Goal: Task Accomplishment & Management: Manage account settings

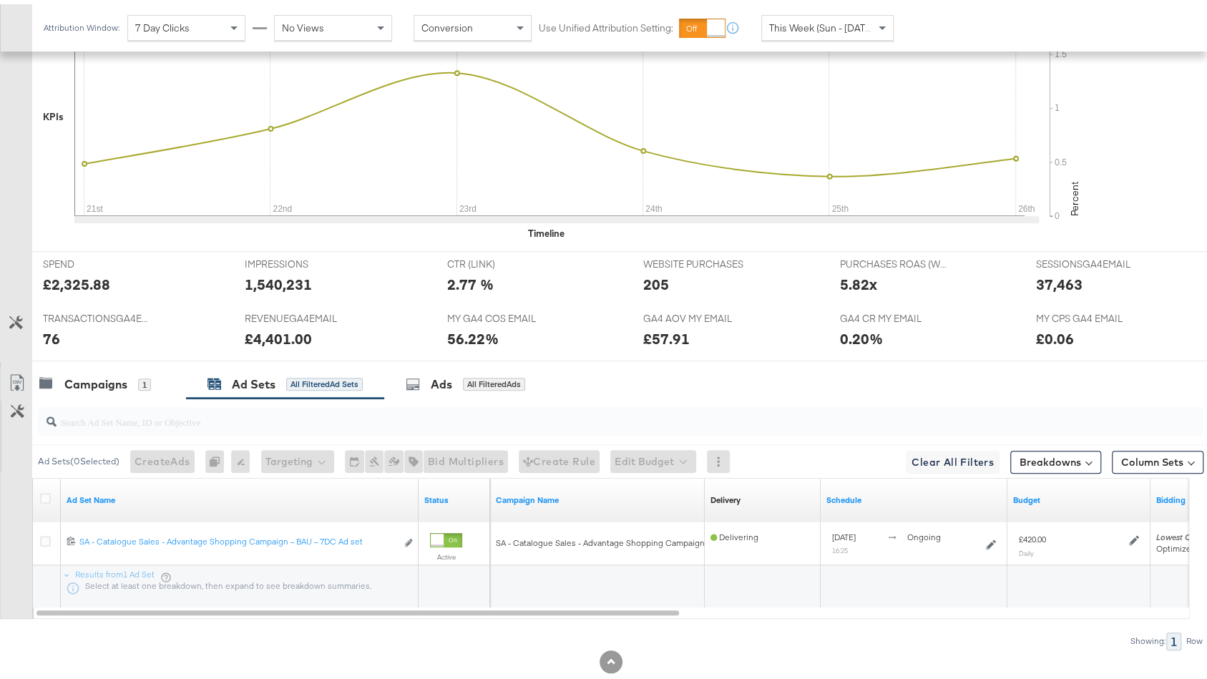
scroll to position [506, 0]
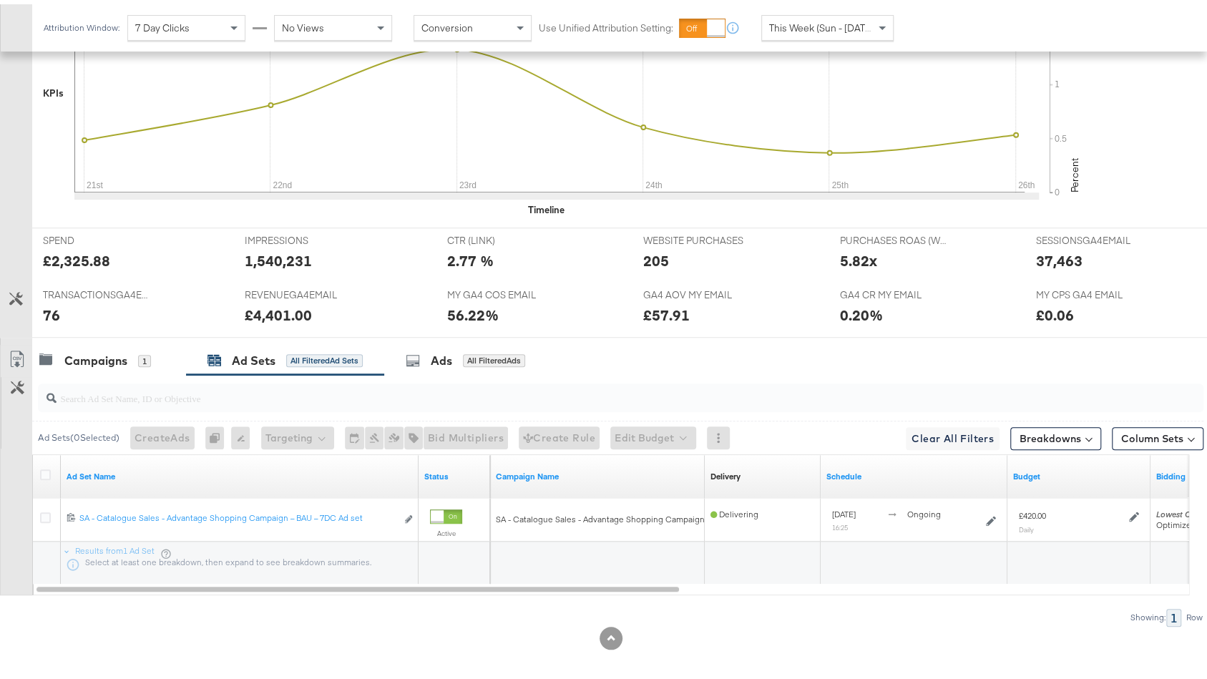
click at [803, 25] on span "This Week (Sun - [DATE])" at bounding box center [822, 23] width 107 height 13
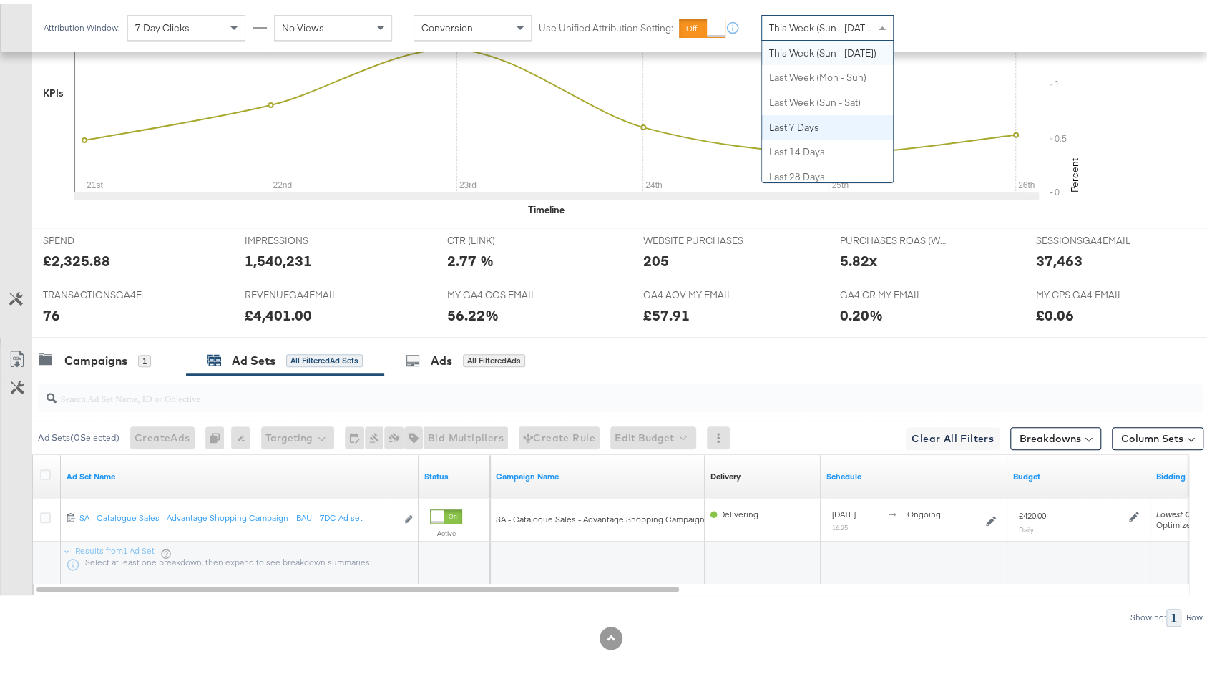
scroll to position [0, 0]
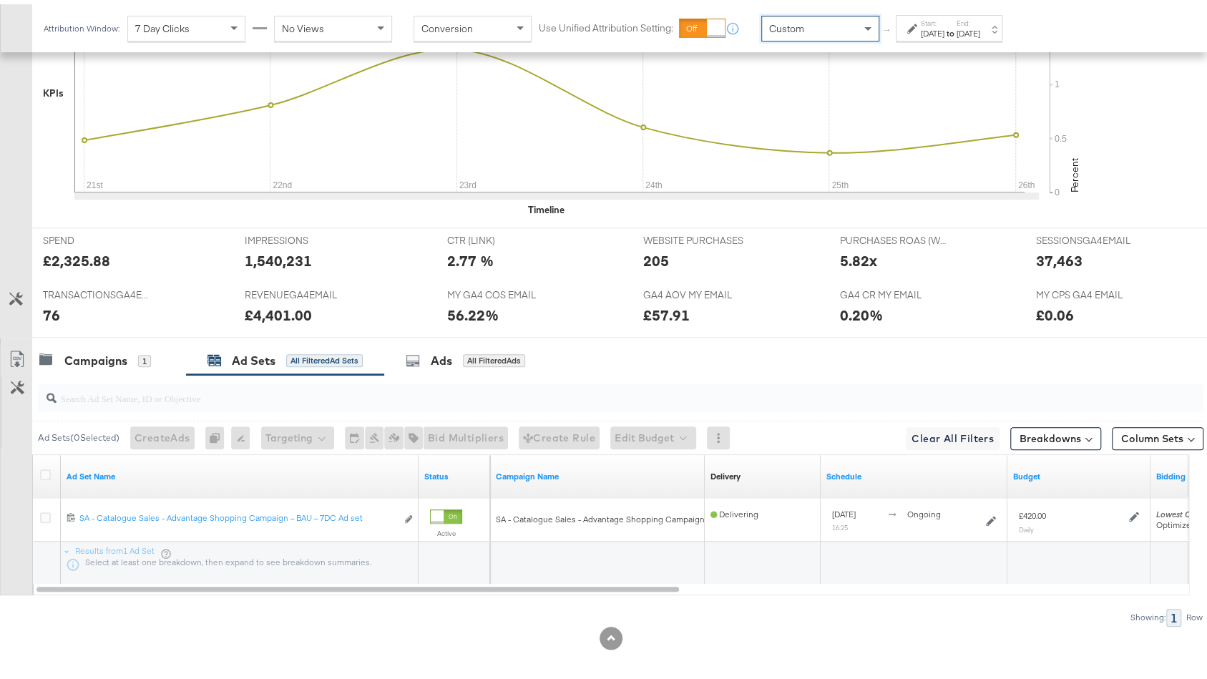
click at [957, 34] on div "to" at bounding box center [950, 29] width 12 height 11
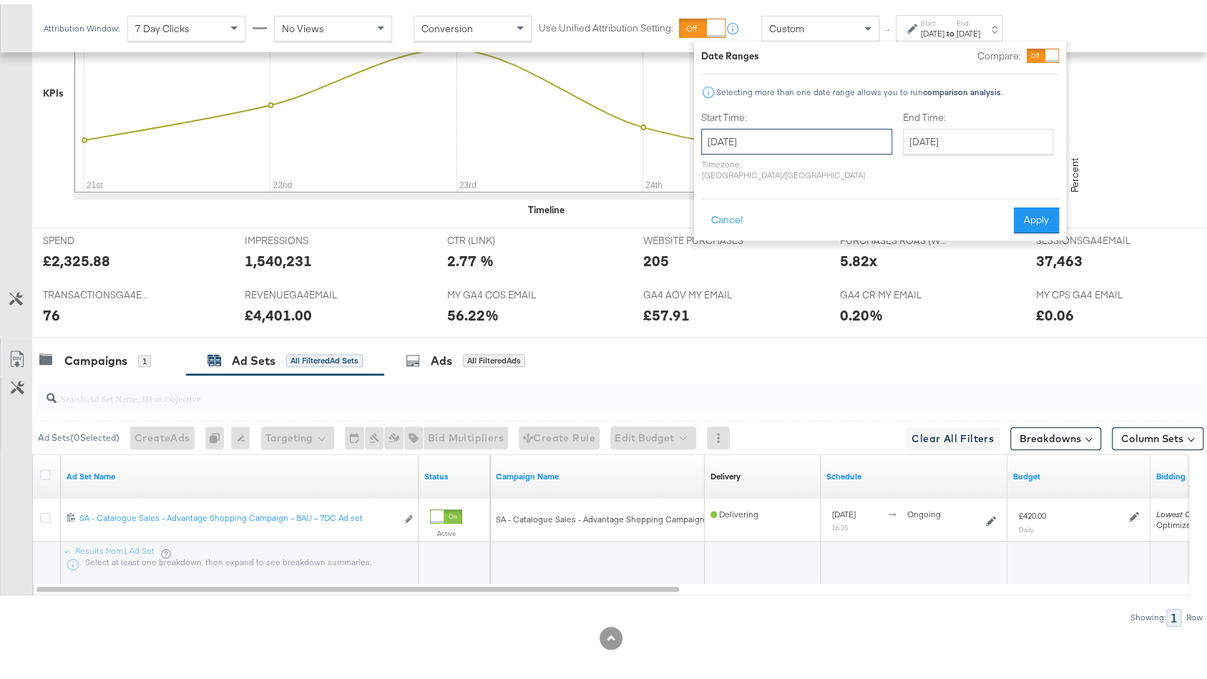
click at [768, 135] on input "[DATE]" at bounding box center [796, 137] width 191 height 26
click at [710, 265] on td "21" at bounding box center [717, 270] width 24 height 20
type input "September 21st 2025"
click at [920, 147] on input "[DATE]" at bounding box center [977, 137] width 150 height 26
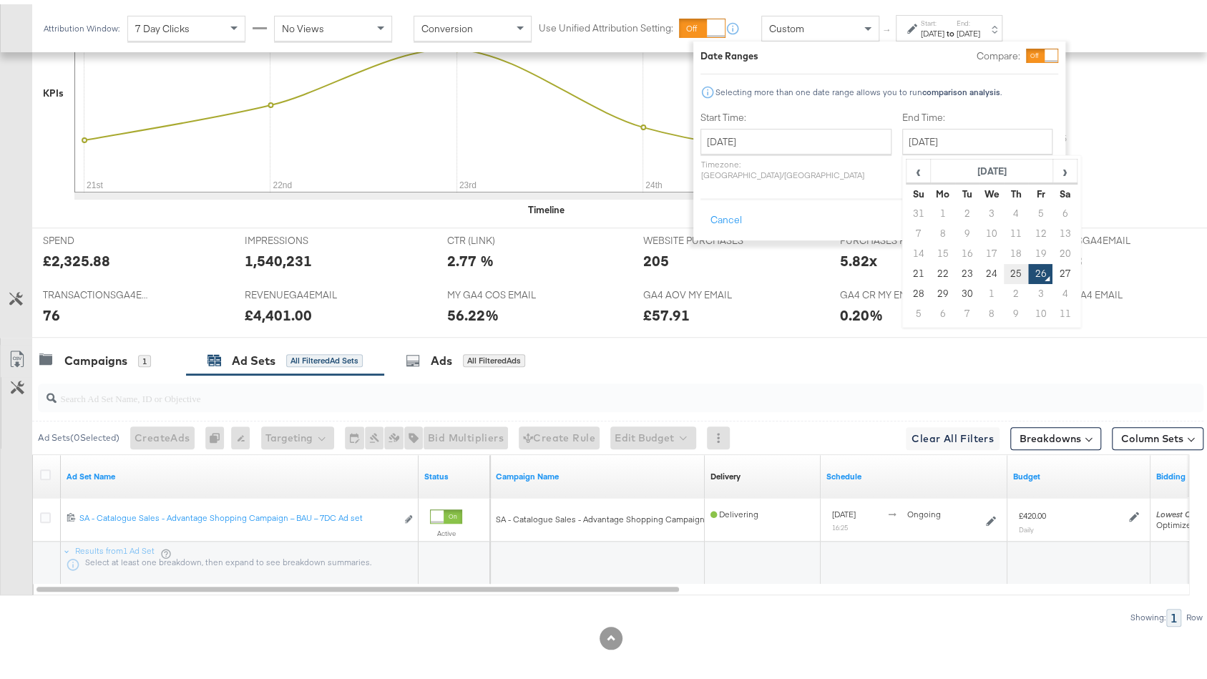
click at [1004, 267] on td "25" at bounding box center [1016, 270] width 24 height 20
type input "September 25th 2025"
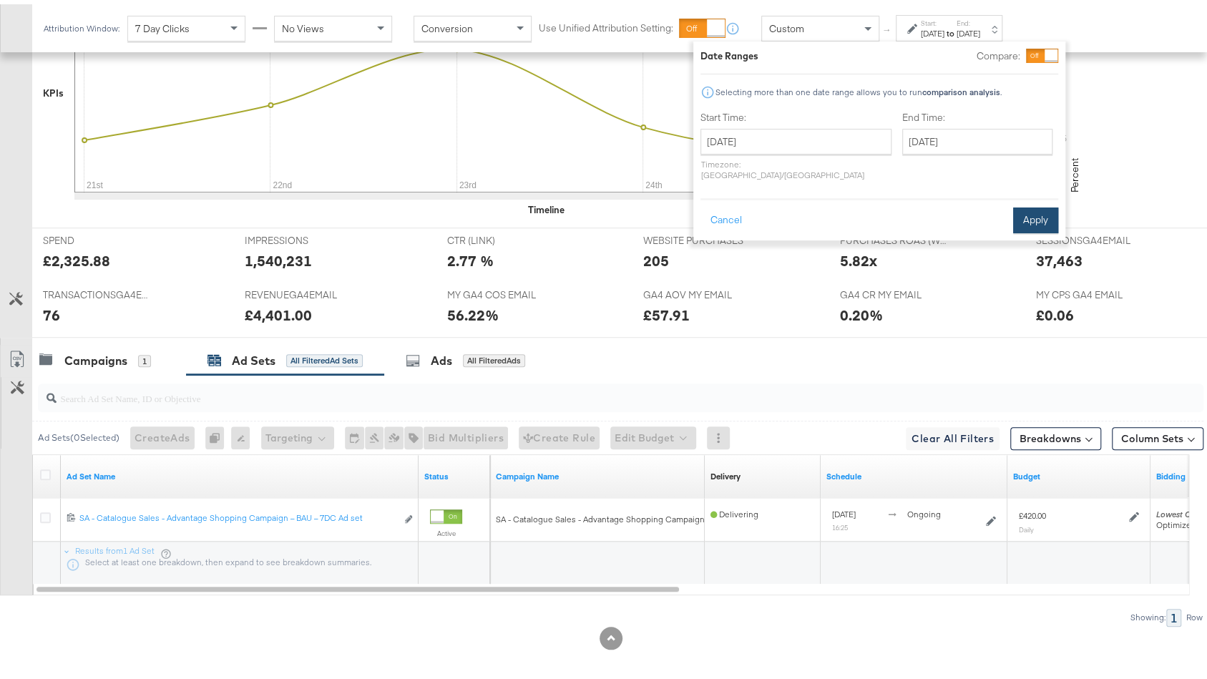
click at [1027, 214] on button "Apply" at bounding box center [1035, 216] width 45 height 26
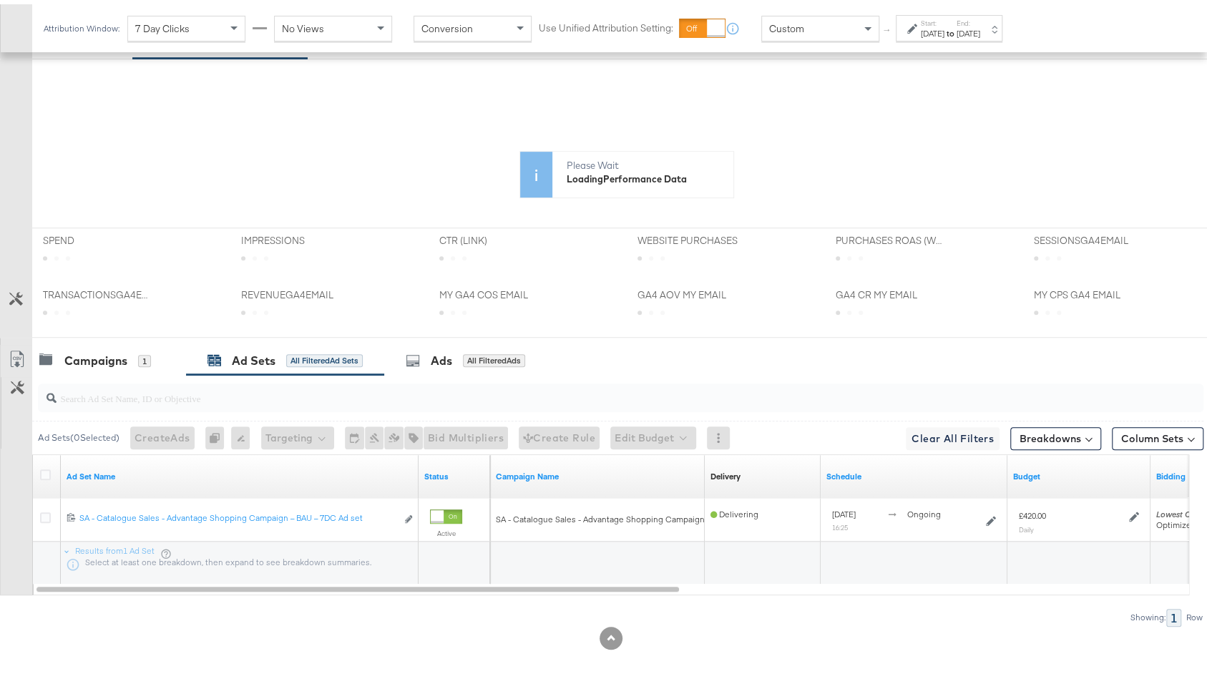
scroll to position [507, 0]
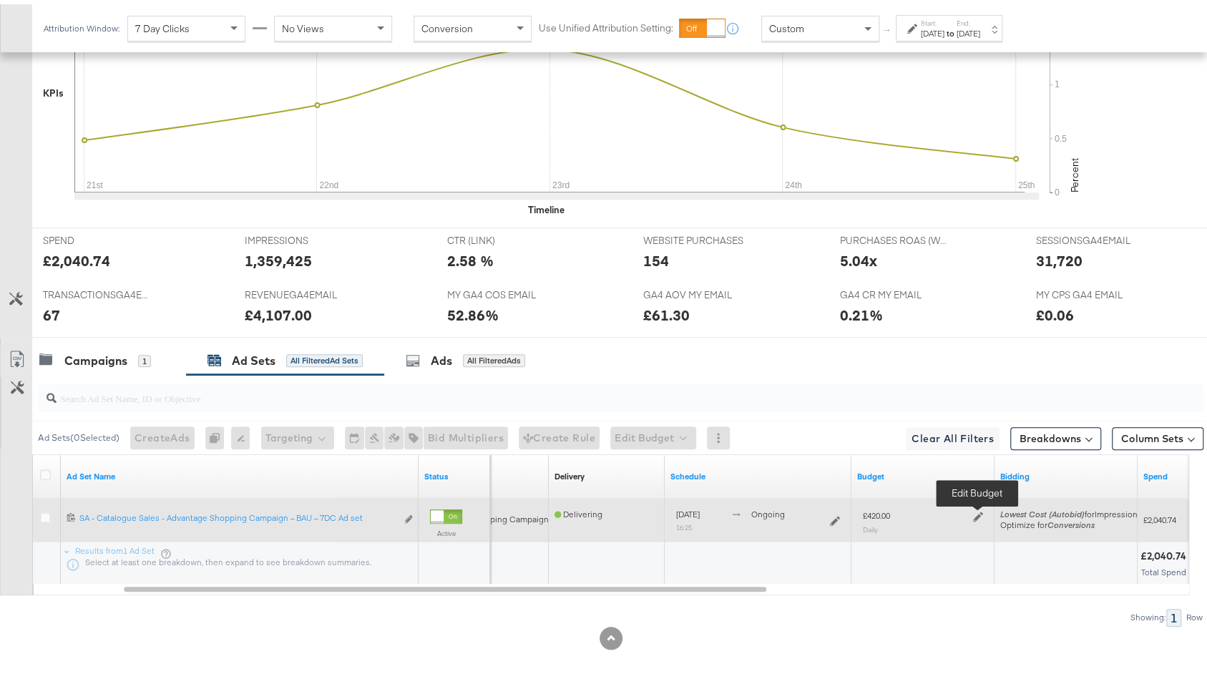
click at [979, 508] on icon at bounding box center [978, 513] width 10 height 10
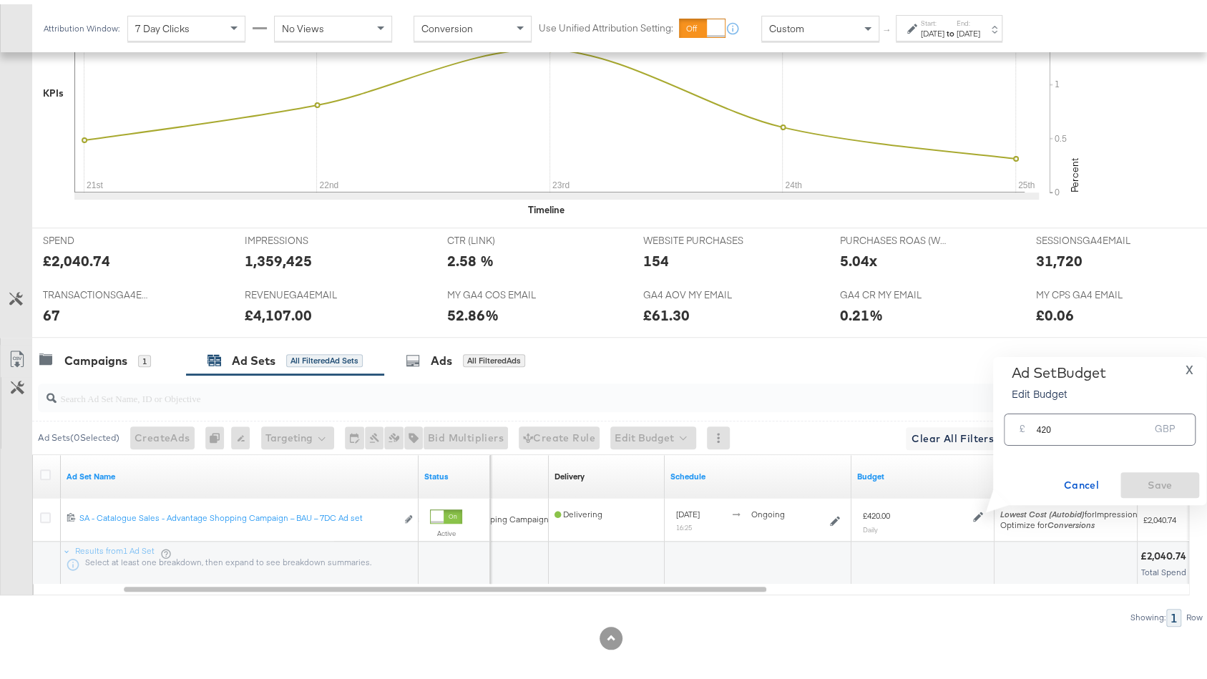
click at [1053, 426] on input "420" at bounding box center [1092, 419] width 113 height 31
type input "550"
click at [1161, 481] on span "Save" at bounding box center [1159, 481] width 67 height 18
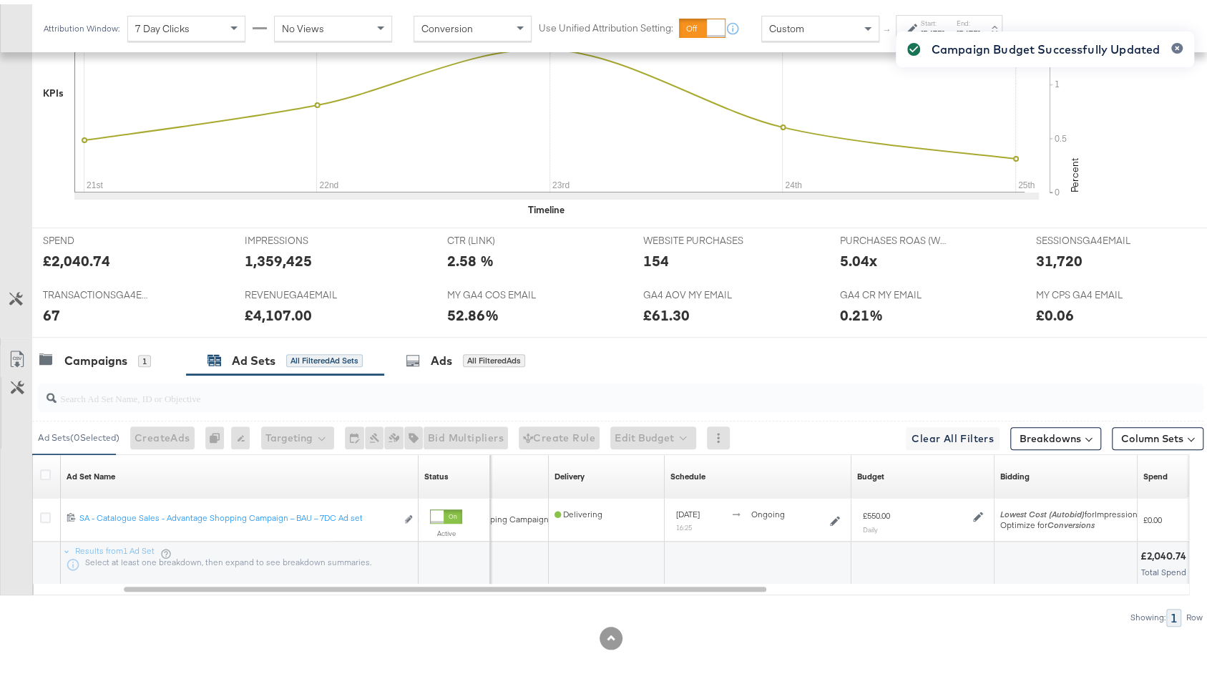
click at [944, 26] on div "Campaign Budget Successfully Updated" at bounding box center [1044, 314] width 327 height 602
click at [982, 29] on div "Campaign Budget Successfully Updated" at bounding box center [1046, 45] width 228 height 36
click at [1055, 23] on div "Campaign Budget Successfully Updated" at bounding box center [1044, 314] width 327 height 602
click at [1174, 43] on icon "button" at bounding box center [1177, 44] width 6 height 8
click at [980, 24] on div "Sep 25th 2025" at bounding box center [969, 29] width 24 height 11
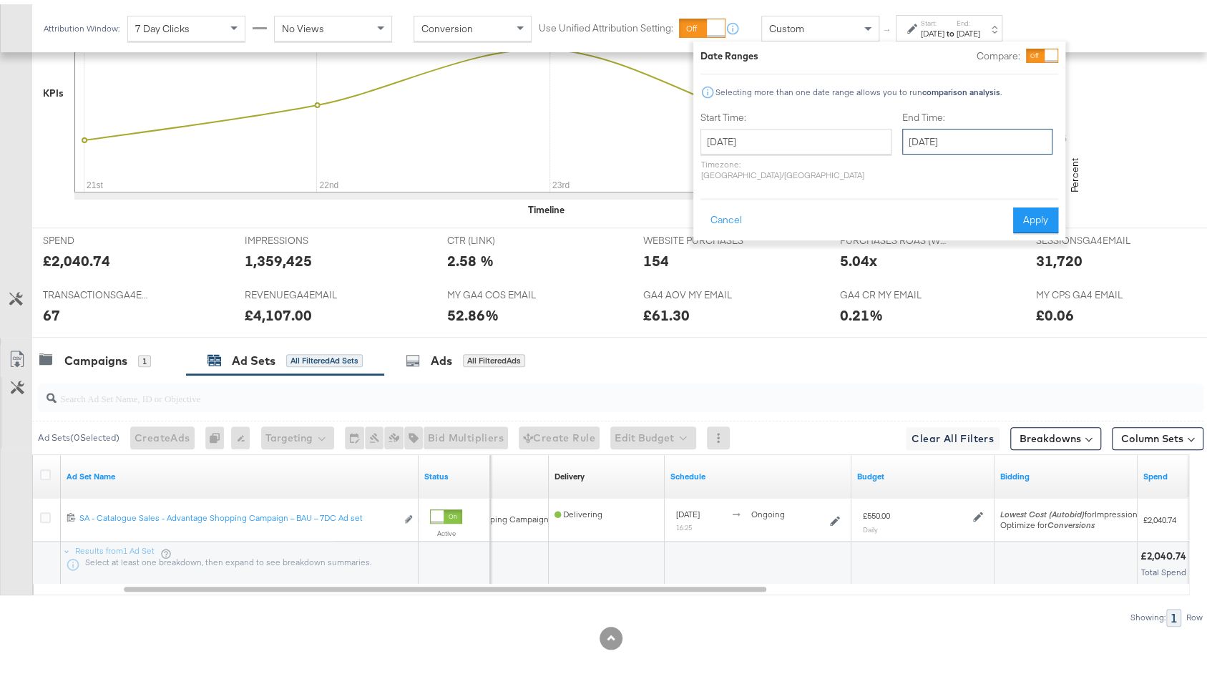
click at [967, 127] on input "September 25th 2025" at bounding box center [977, 137] width 150 height 26
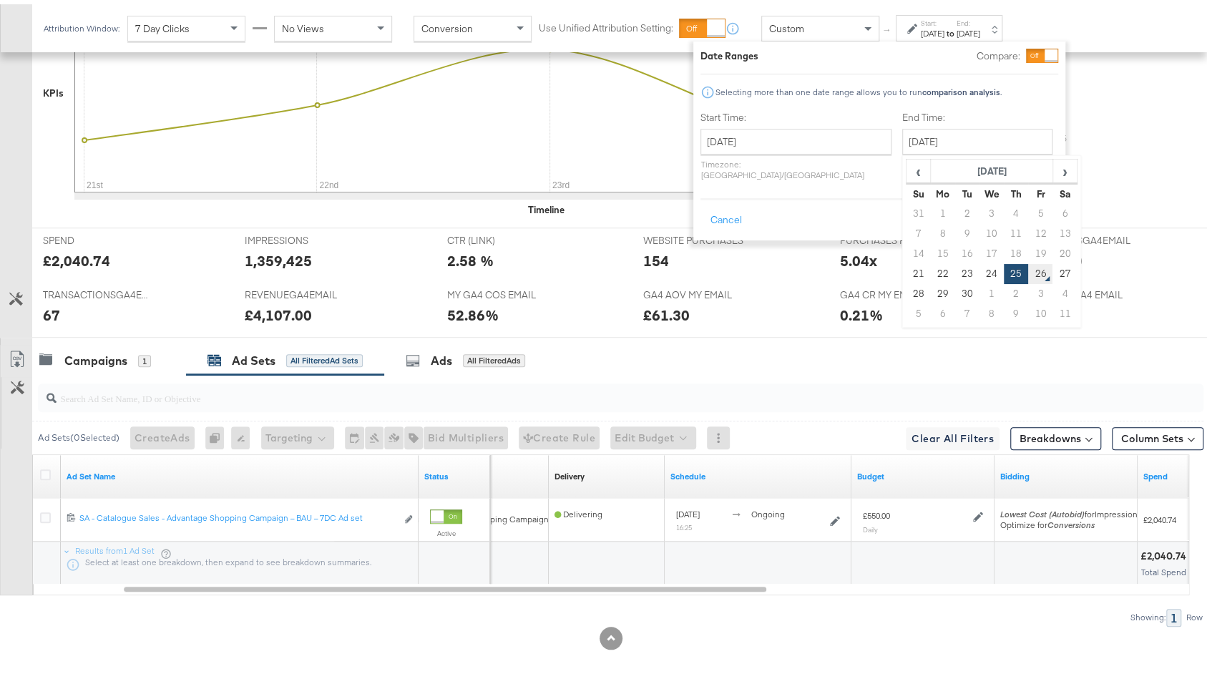
click at [1028, 273] on td "26" at bounding box center [1040, 270] width 24 height 20
type input "[DATE]"
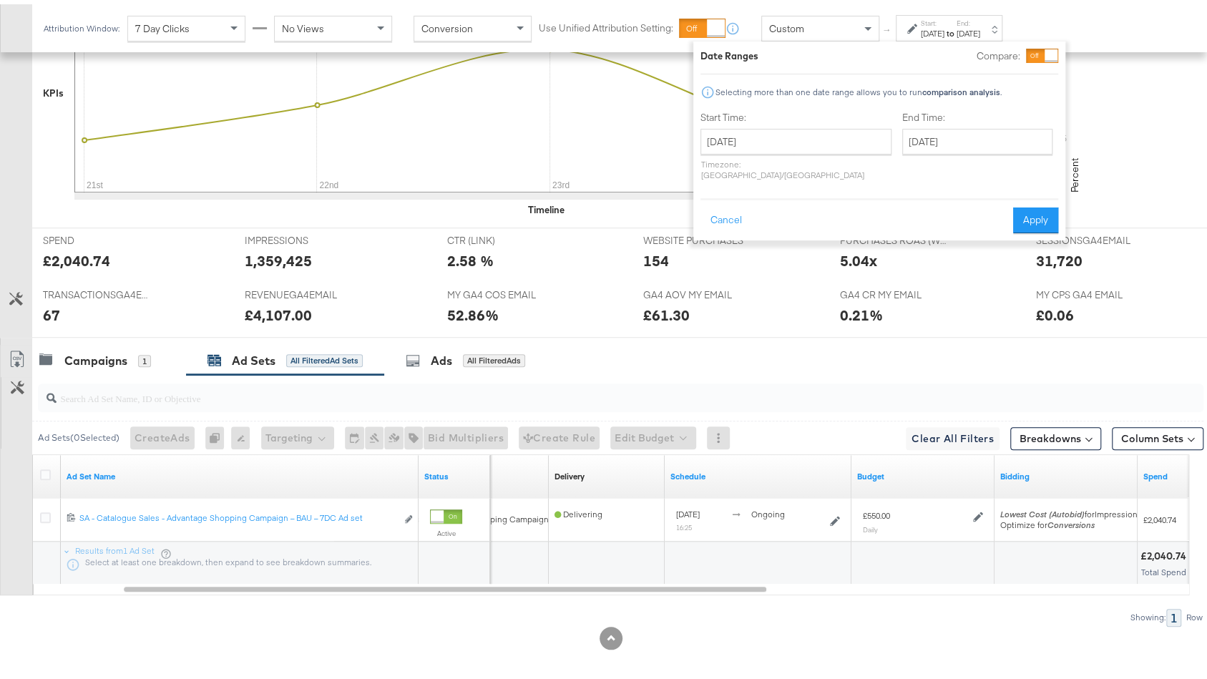
click at [1032, 218] on div "Date Ranges Compare: Selecting more than one date range allows you to run compa…" at bounding box center [879, 136] width 372 height 199
click at [1032, 206] on button "Apply" at bounding box center [1035, 216] width 45 height 26
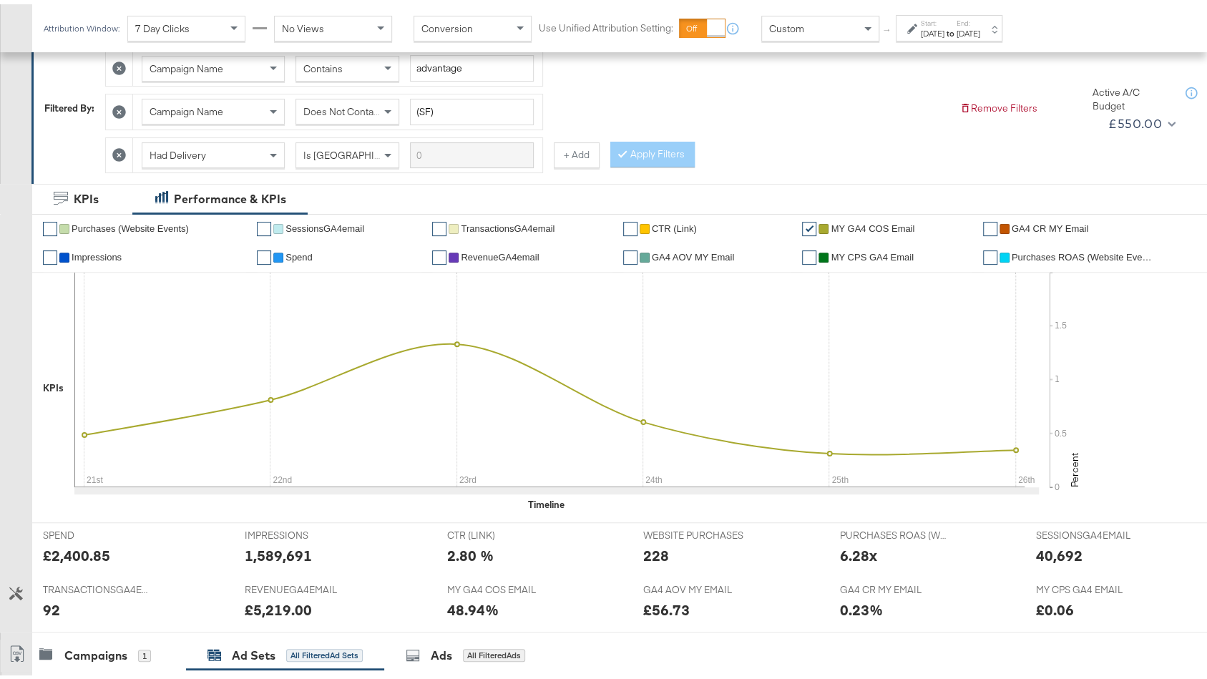
scroll to position [0, 0]
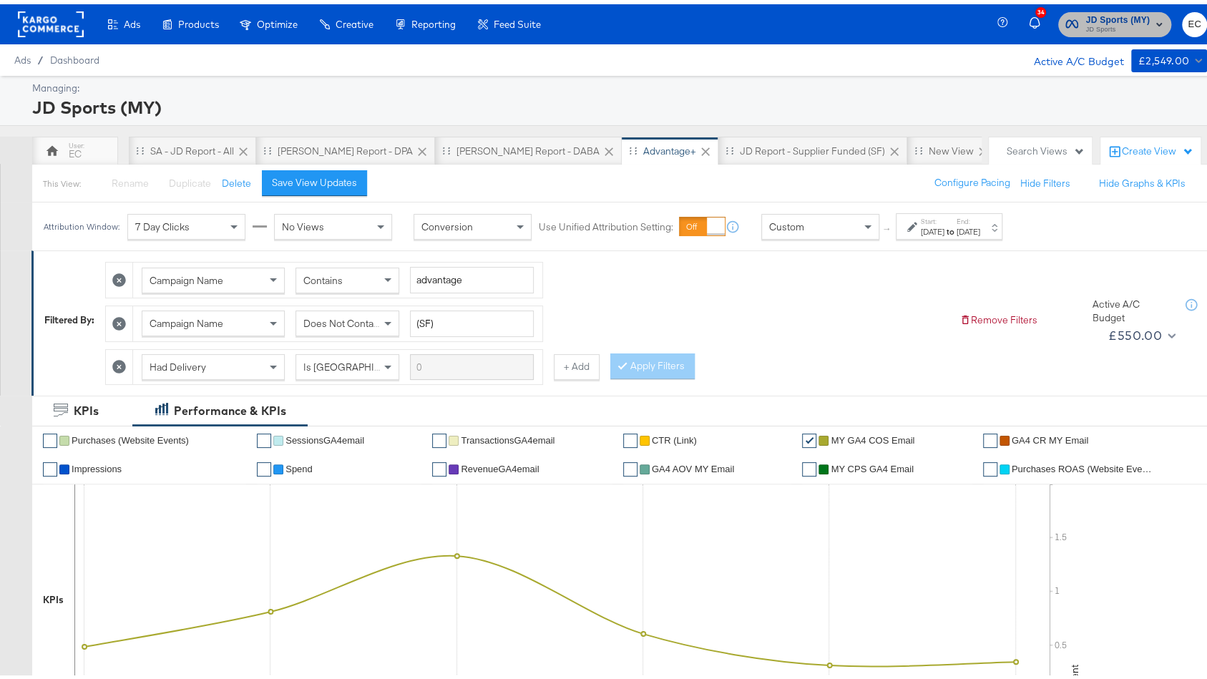
click at [1085, 24] on span "JD Sports" at bounding box center [1117, 25] width 64 height 11
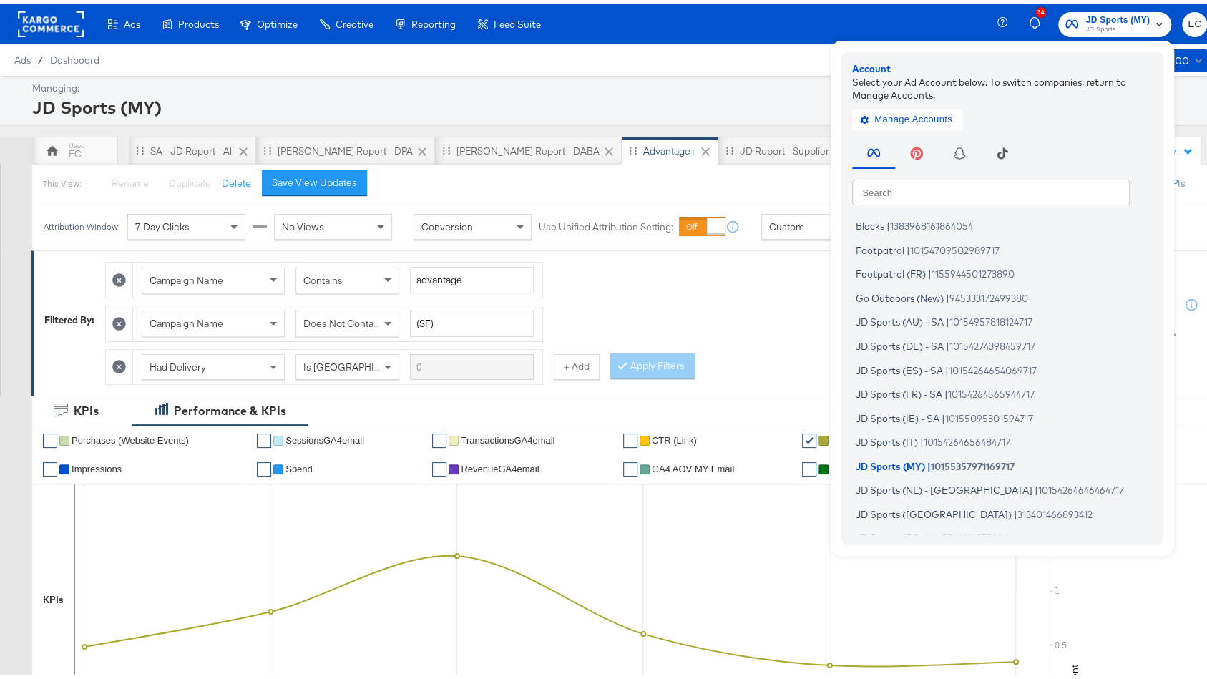
click at [891, 176] on input "text" at bounding box center [991, 188] width 278 height 26
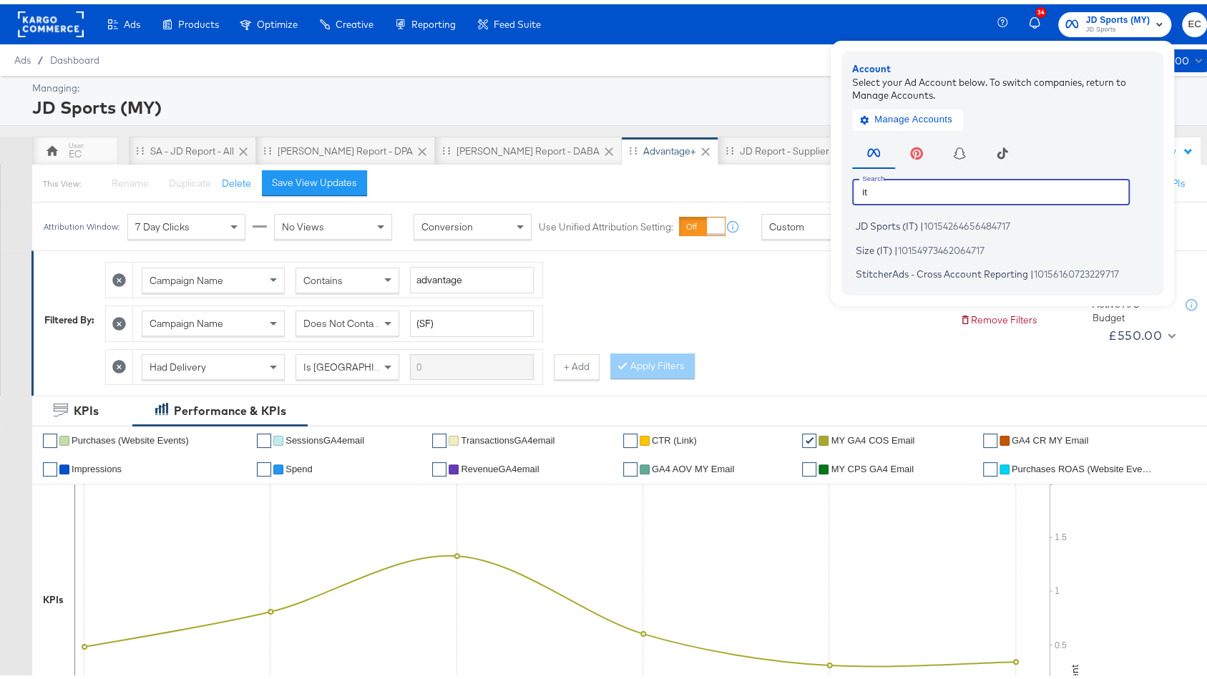
type input "it"
click at [899, 221] on span "JD Sports (IT)" at bounding box center [887, 221] width 62 height 11
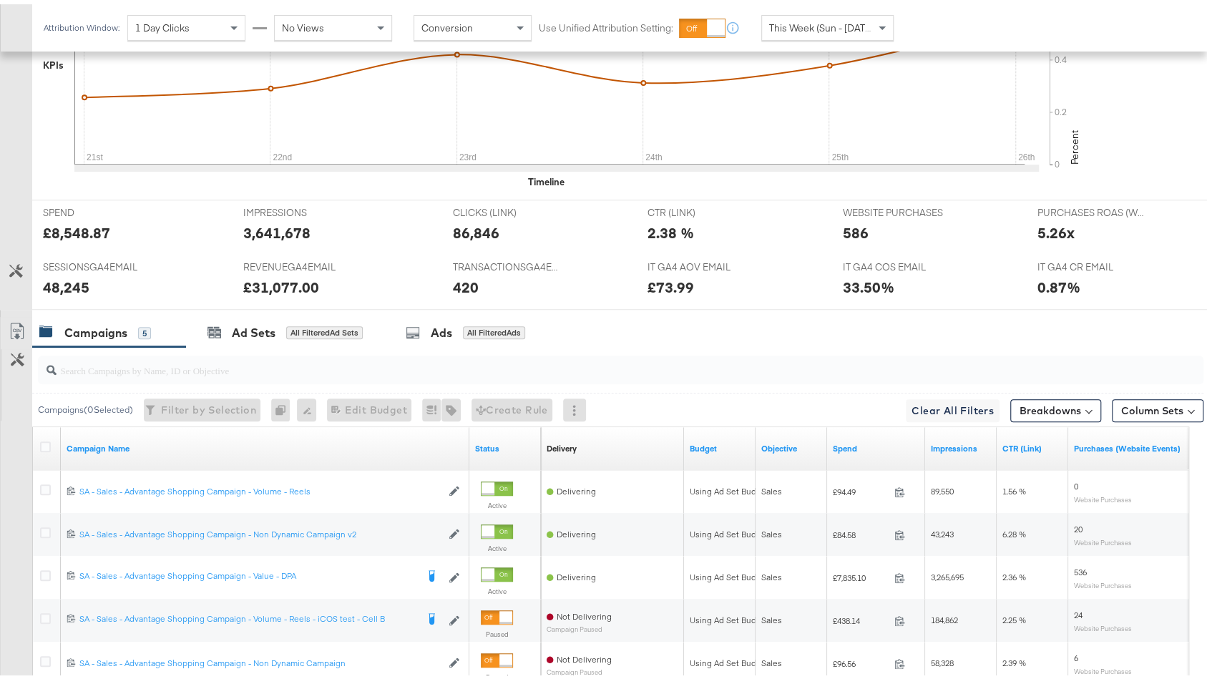
scroll to position [678, 0]
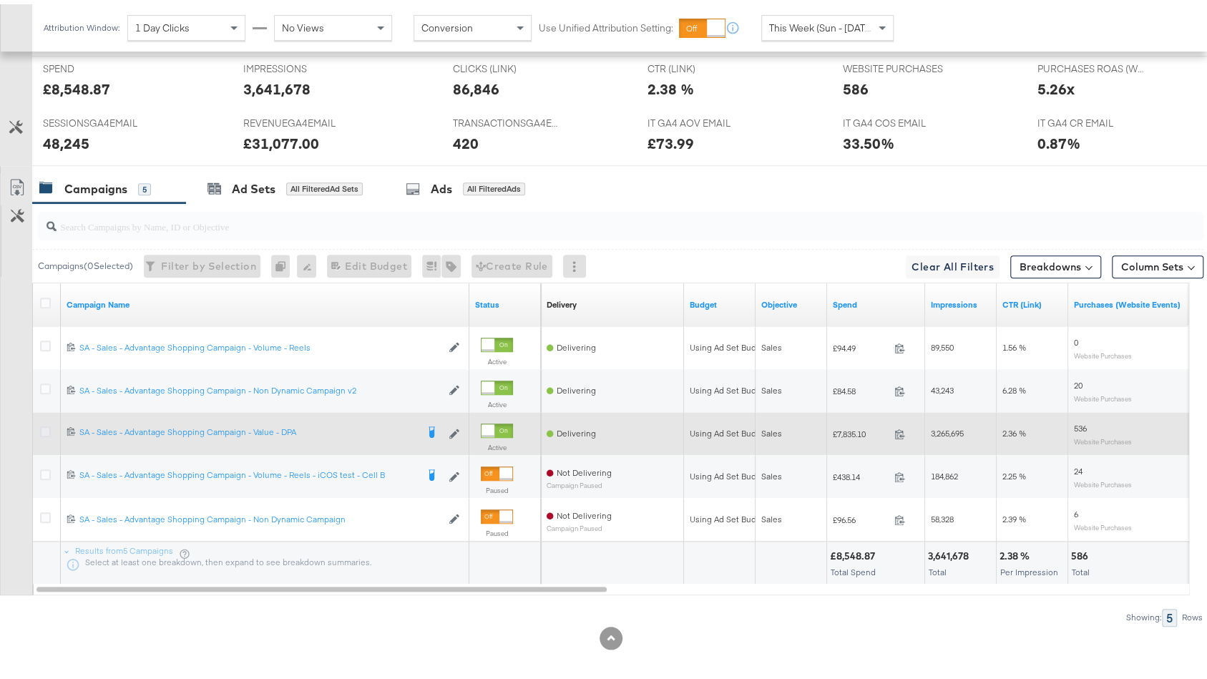
click at [41, 424] on icon at bounding box center [45, 427] width 11 height 11
click at [0, 0] on input "checkbox" at bounding box center [0, 0] width 0 height 0
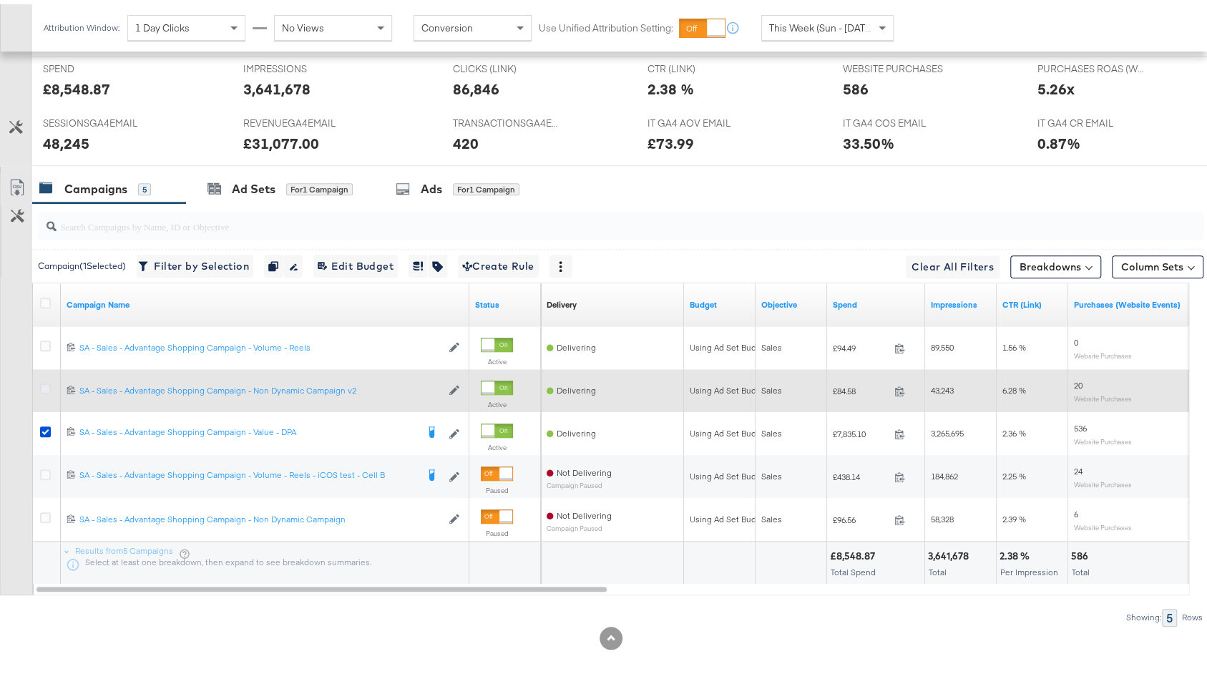
click at [48, 379] on icon at bounding box center [45, 384] width 11 height 11
click at [0, 0] on input "checkbox" at bounding box center [0, 0] width 0 height 0
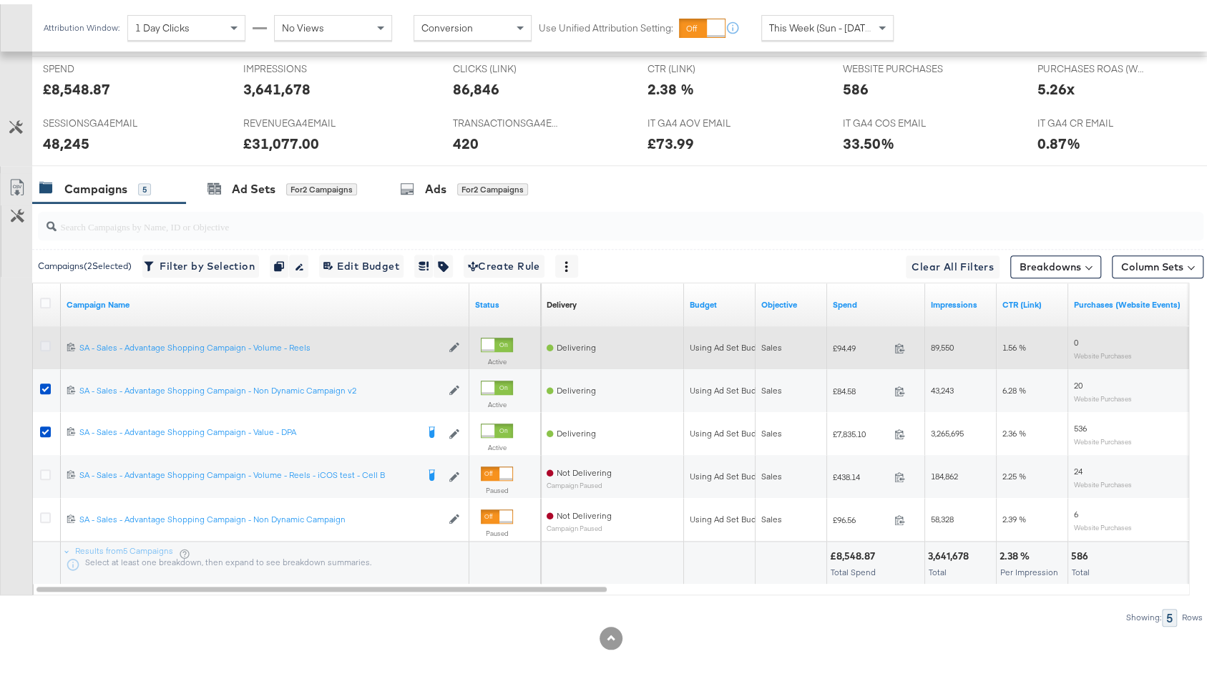
click at [45, 338] on icon at bounding box center [45, 341] width 11 height 11
click at [0, 0] on input "checkbox" at bounding box center [0, 0] width 0 height 0
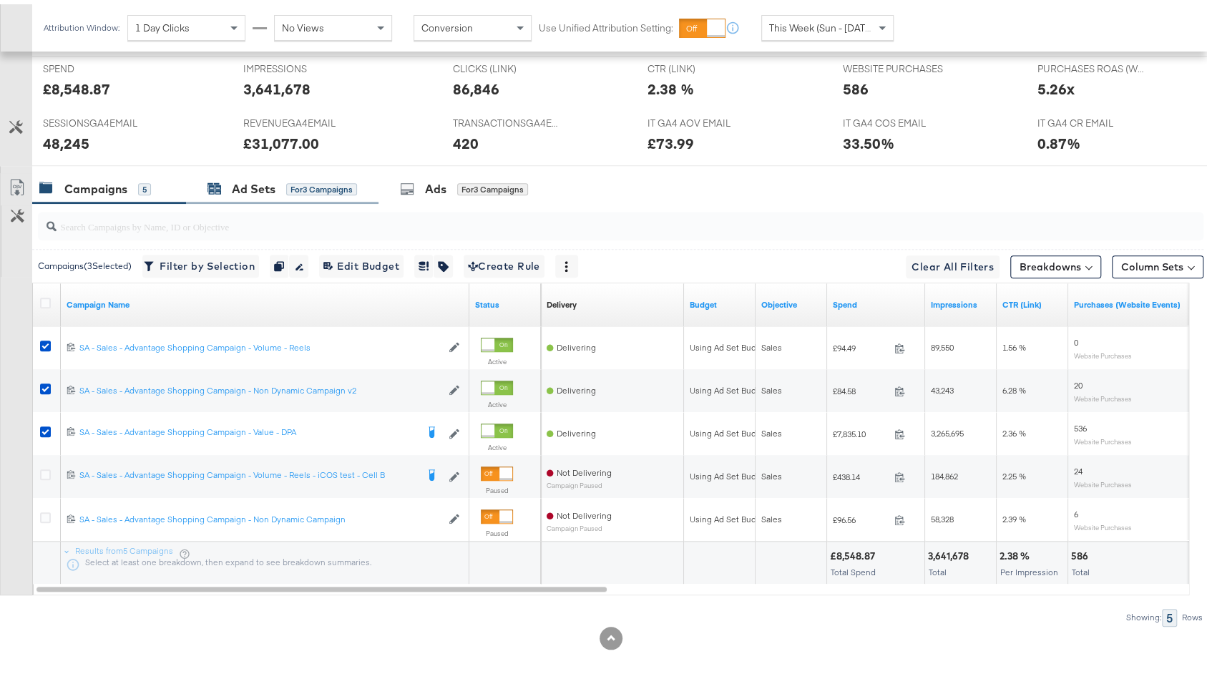
click at [252, 181] on div "Ad Sets" at bounding box center [254, 185] width 44 height 16
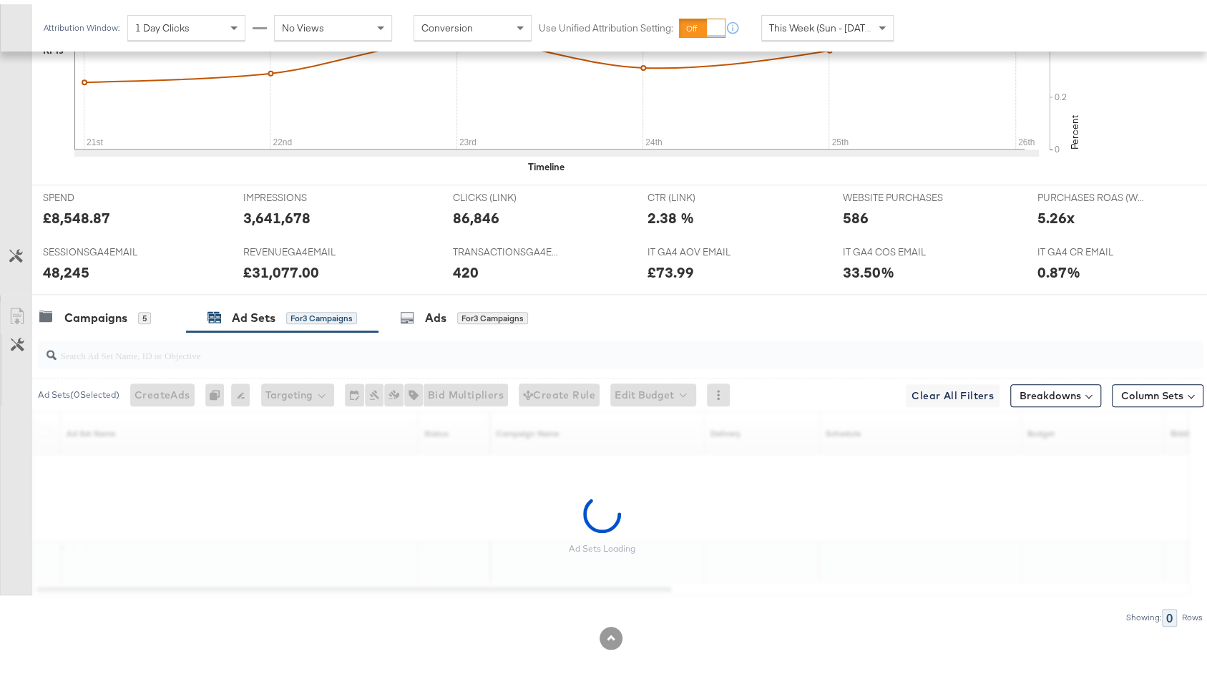
scroll to position [592, 0]
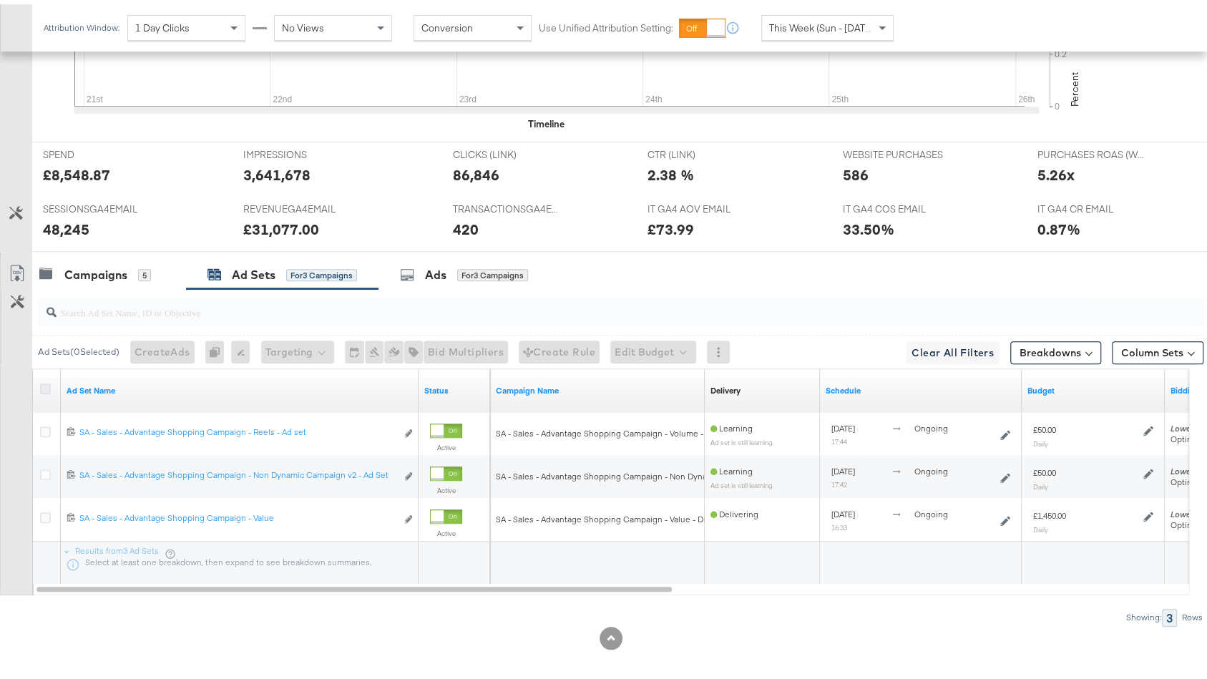
click at [42, 379] on icon at bounding box center [45, 384] width 11 height 11
click at [0, 0] on input "checkbox" at bounding box center [0, 0] width 0 height 0
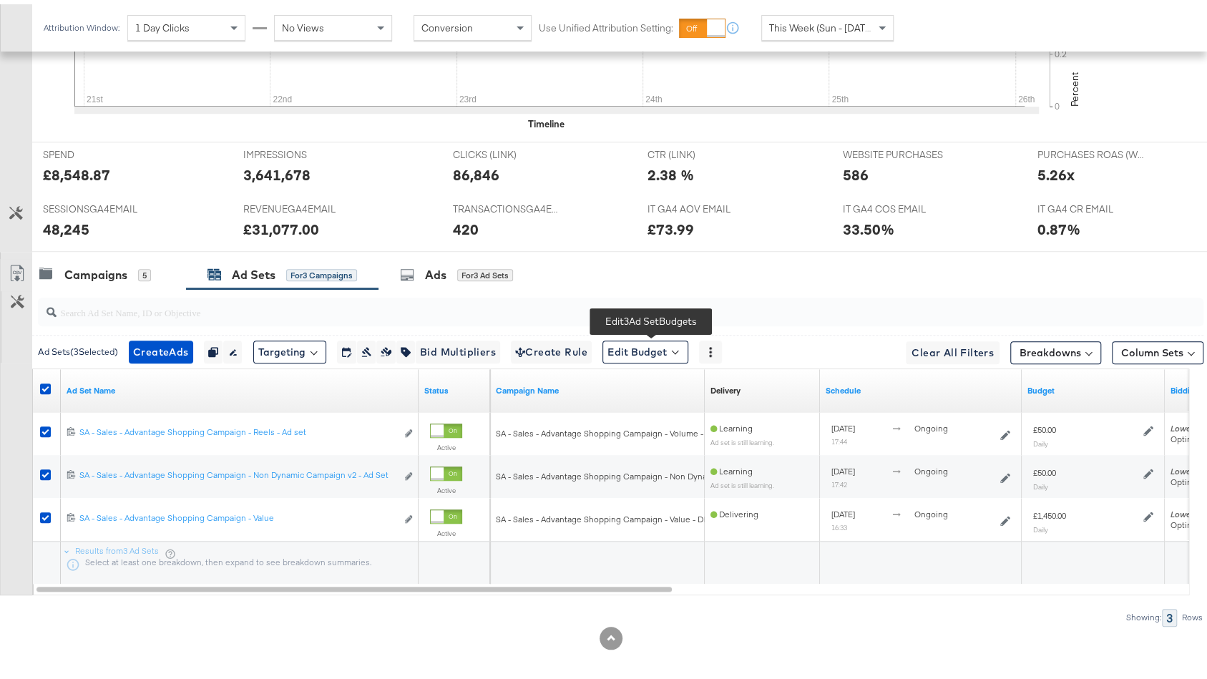
click at [678, 343] on span at bounding box center [675, 346] width 6 height 6
click at [690, 379] on span "Edit Ad Set Budget" at bounding box center [650, 385] width 82 height 19
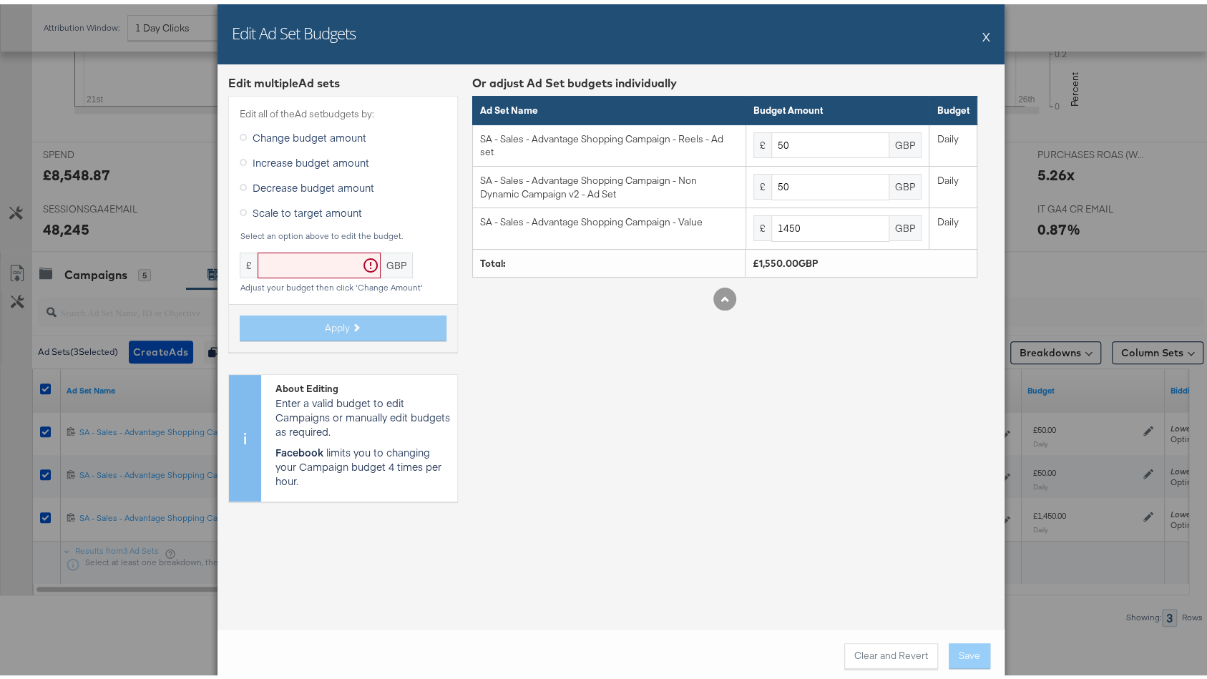
click at [982, 31] on button "X" at bounding box center [986, 32] width 8 height 29
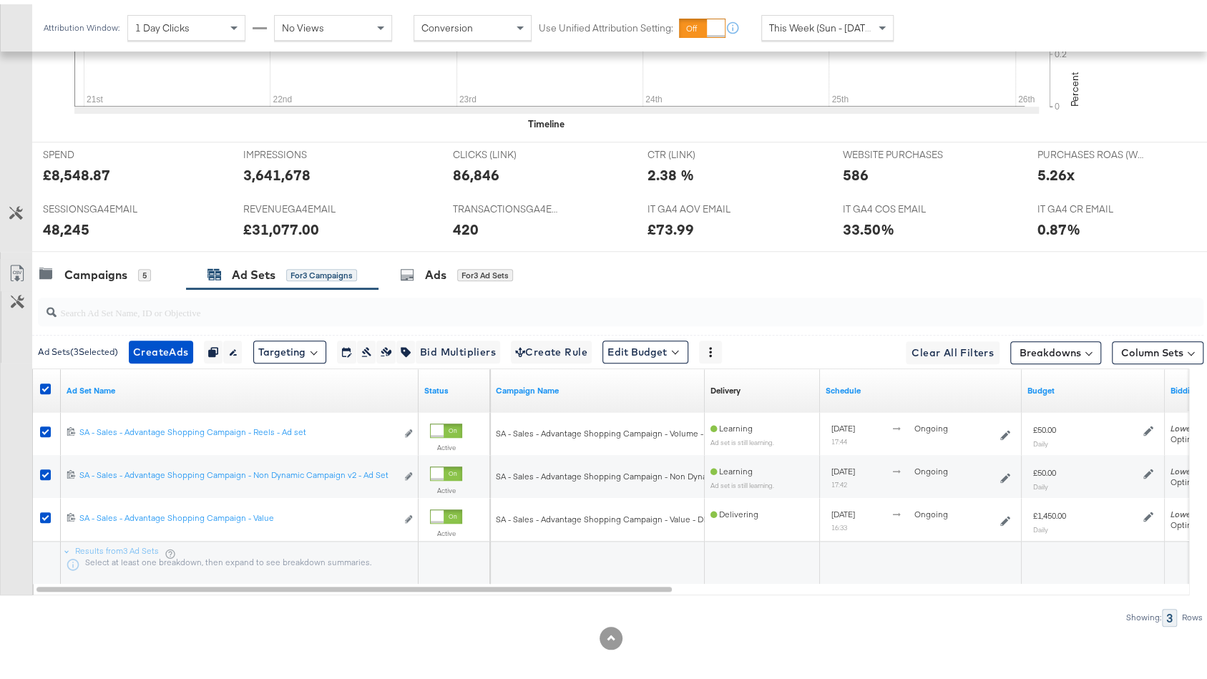
scroll to position [0, 0]
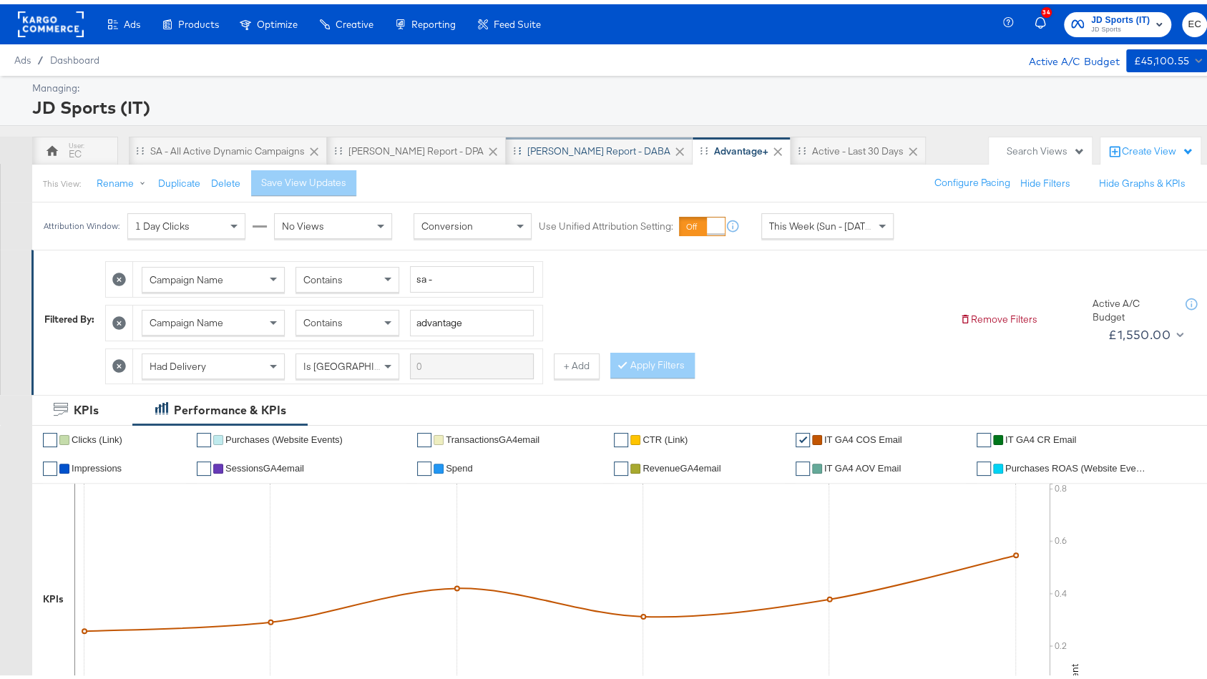
click at [532, 147] on div "[PERSON_NAME] Report - DABA" at bounding box center [598, 147] width 143 height 14
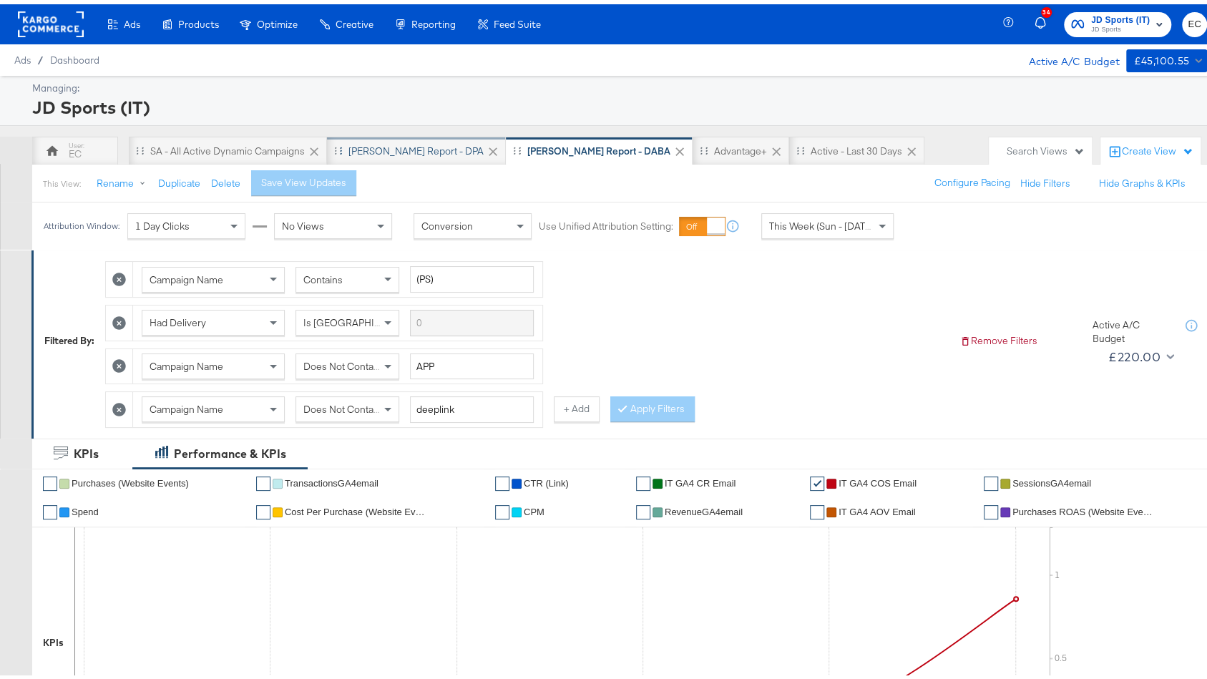
click at [402, 150] on div "[PERSON_NAME] Report - DPA" at bounding box center [415, 147] width 135 height 14
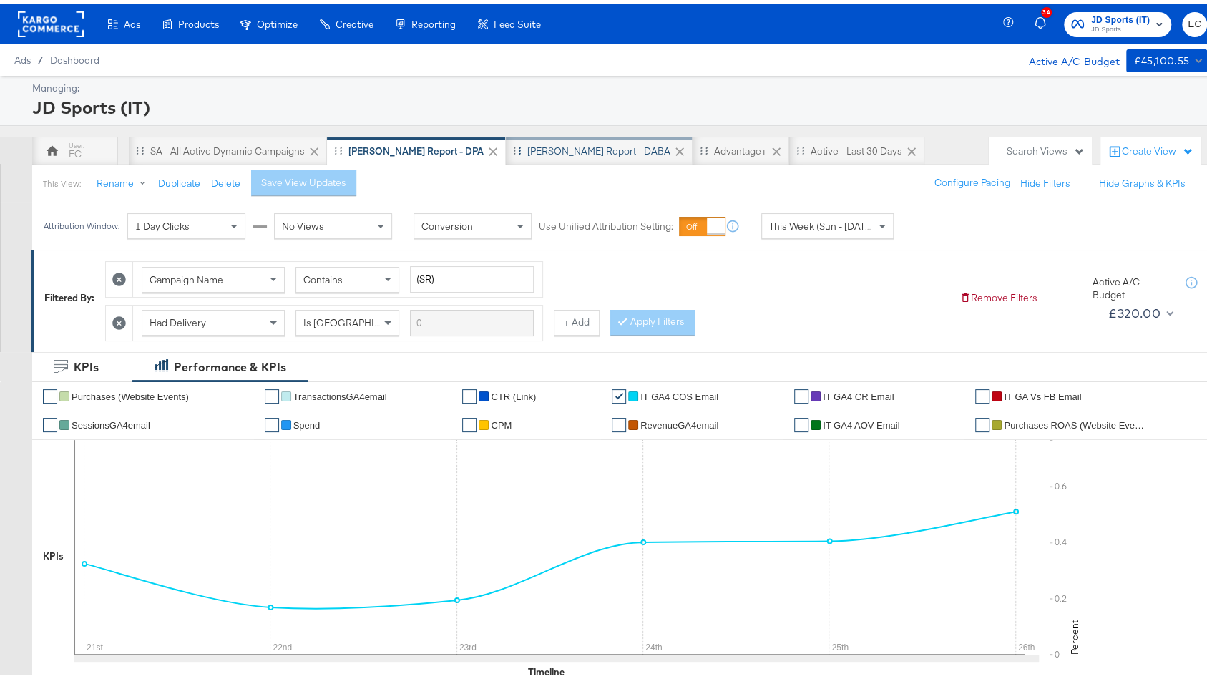
click at [527, 146] on div "[PERSON_NAME] Report - DABA" at bounding box center [598, 147] width 143 height 14
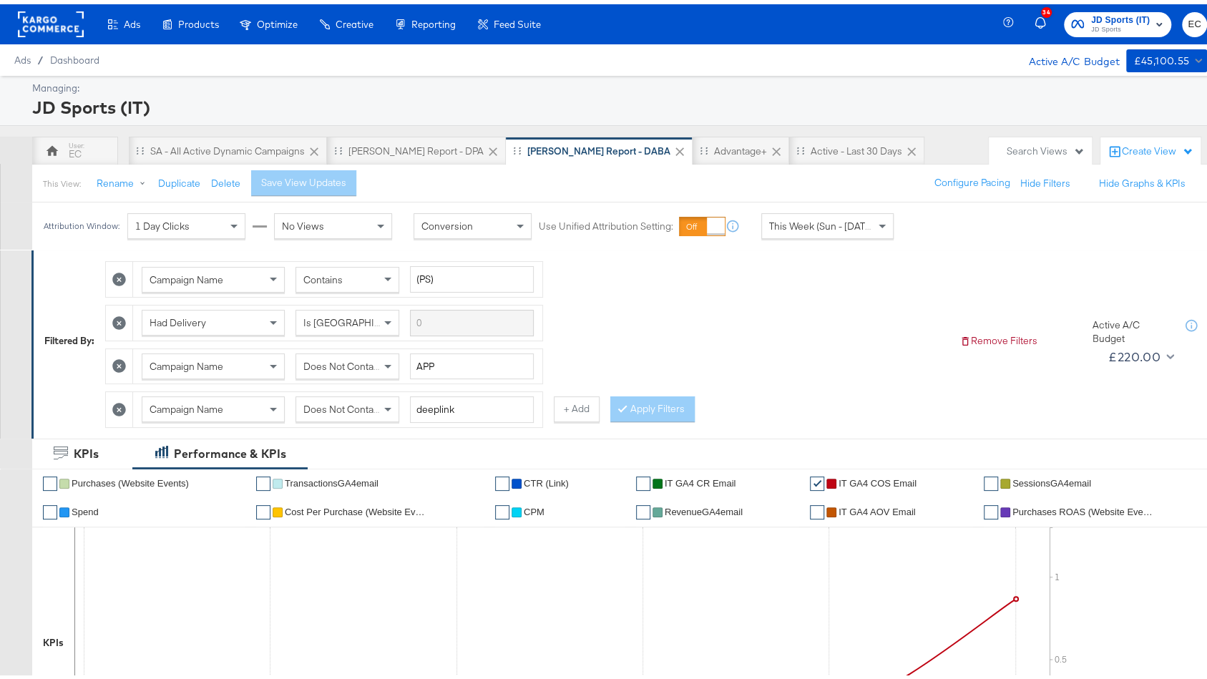
click at [1094, 20] on span "JD Sports" at bounding box center [1120, 25] width 59 height 11
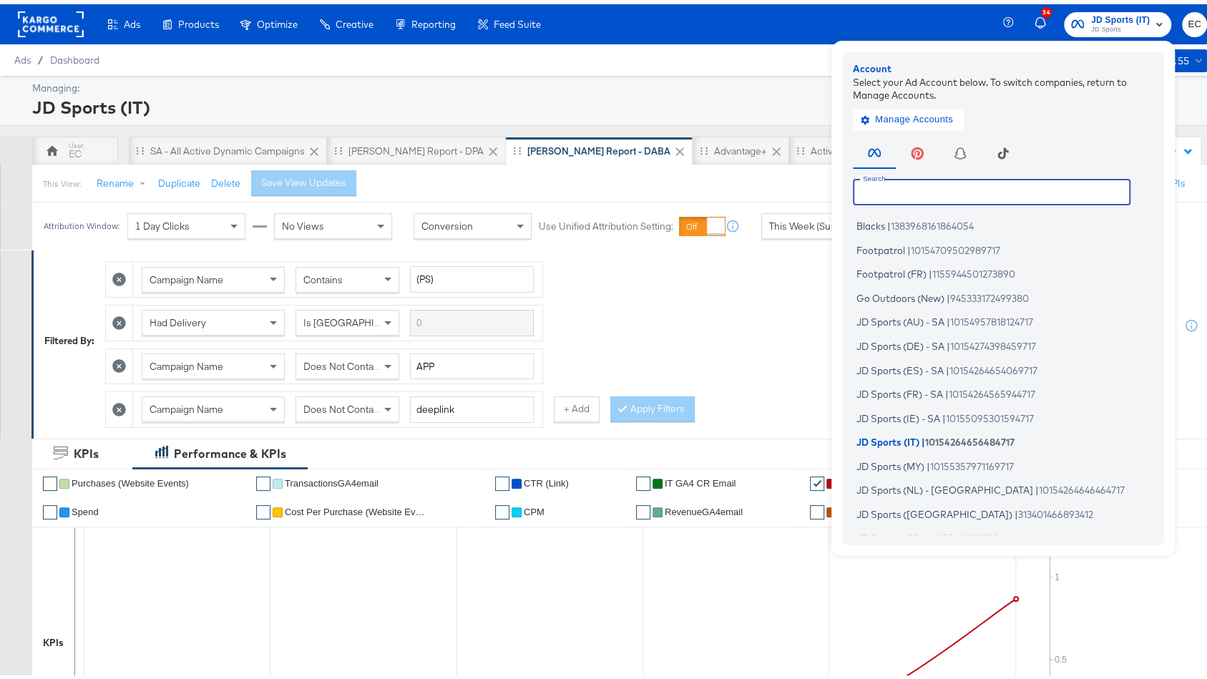
click at [913, 192] on input "text" at bounding box center [992, 188] width 278 height 26
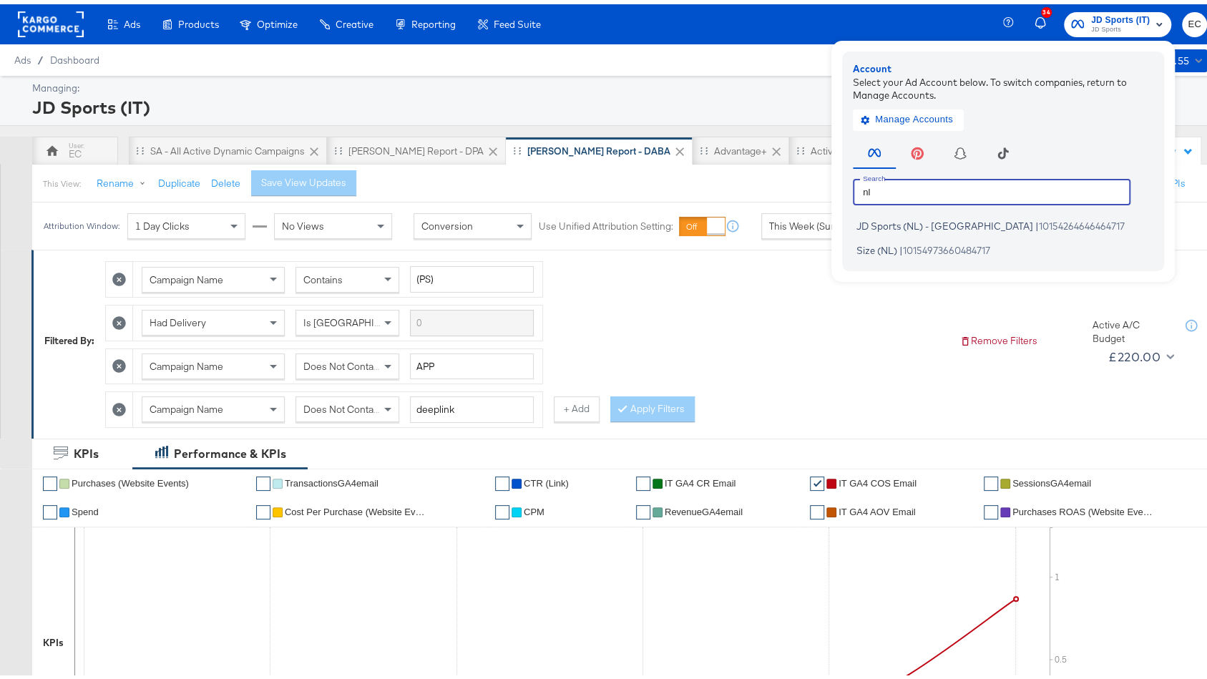
type input "nl"
click at [1039, 224] on span "10154264646464717" at bounding box center [1082, 221] width 86 height 11
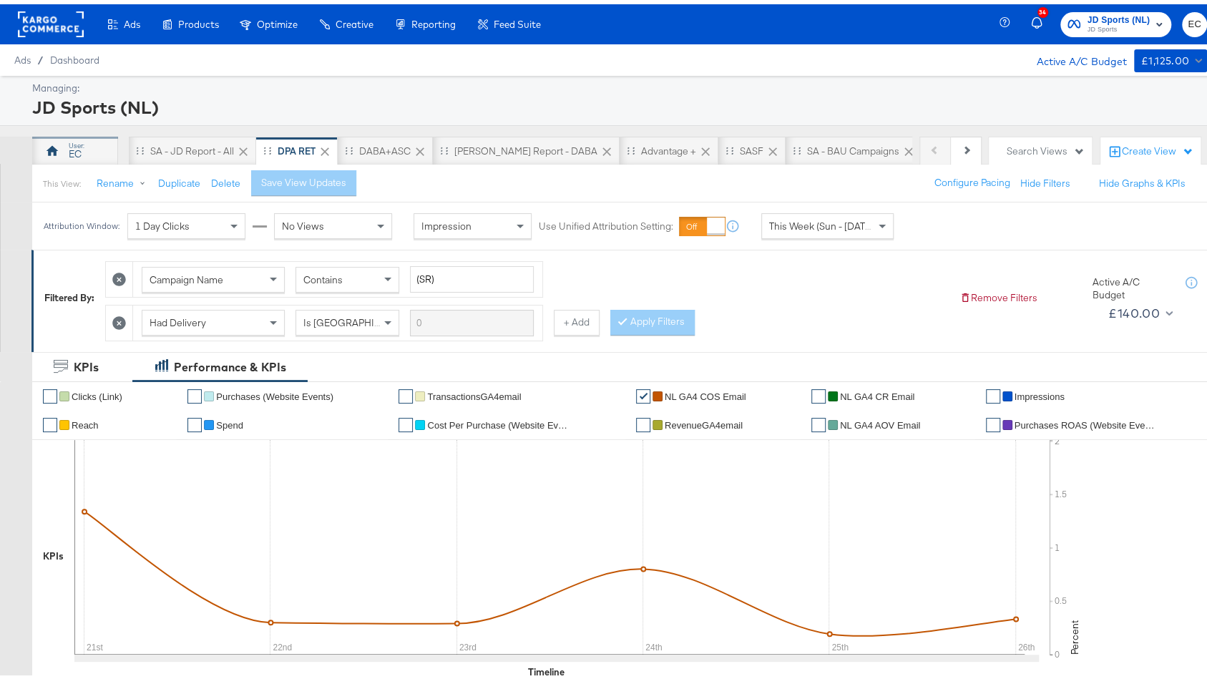
click at [80, 143] on div "EC" at bounding box center [75, 150] width 13 height 14
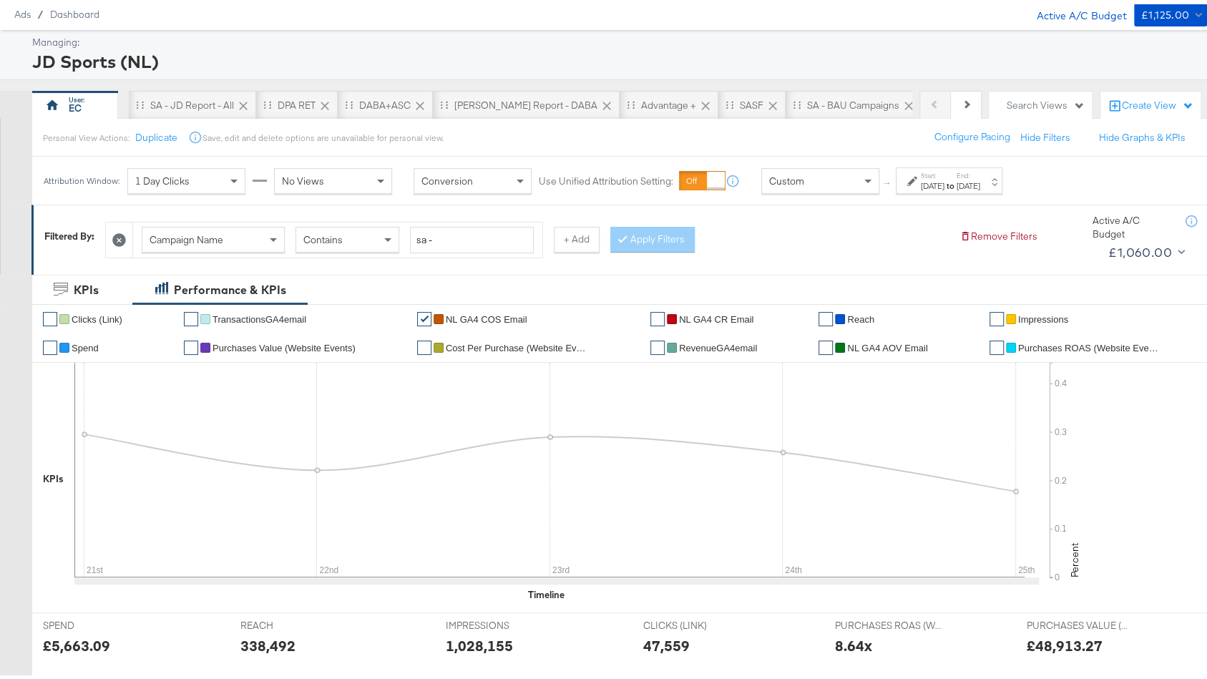
scroll to position [106, 0]
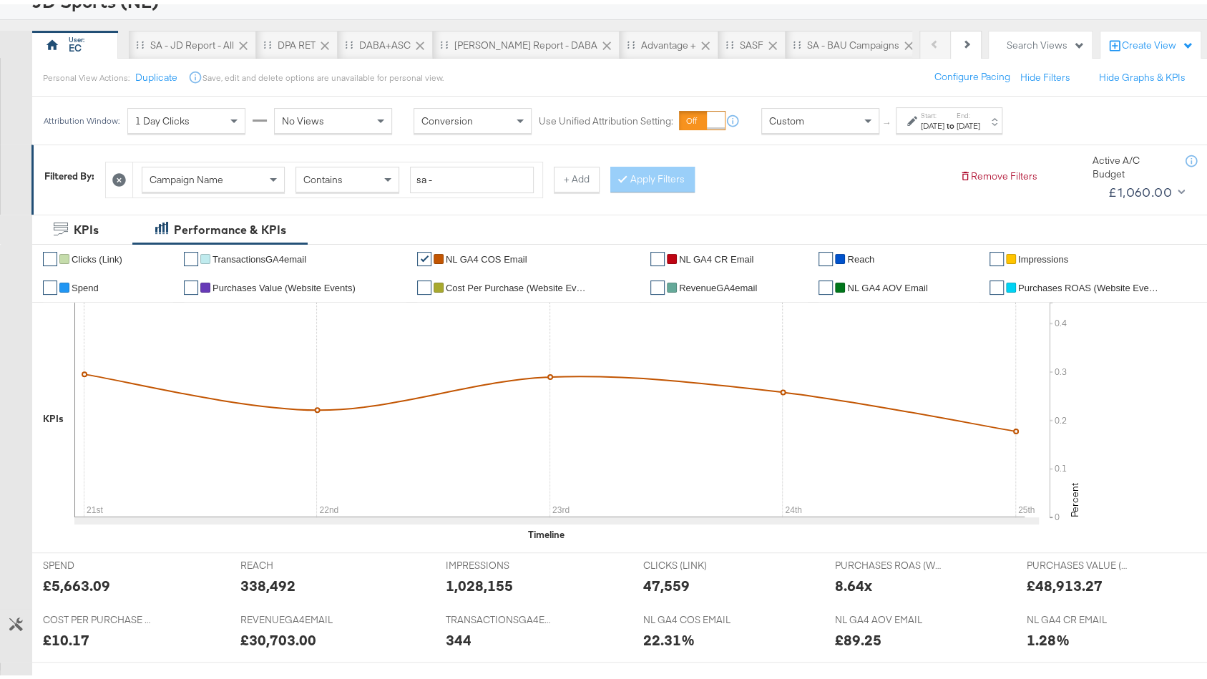
click at [957, 121] on strong "to" at bounding box center [950, 121] width 12 height 11
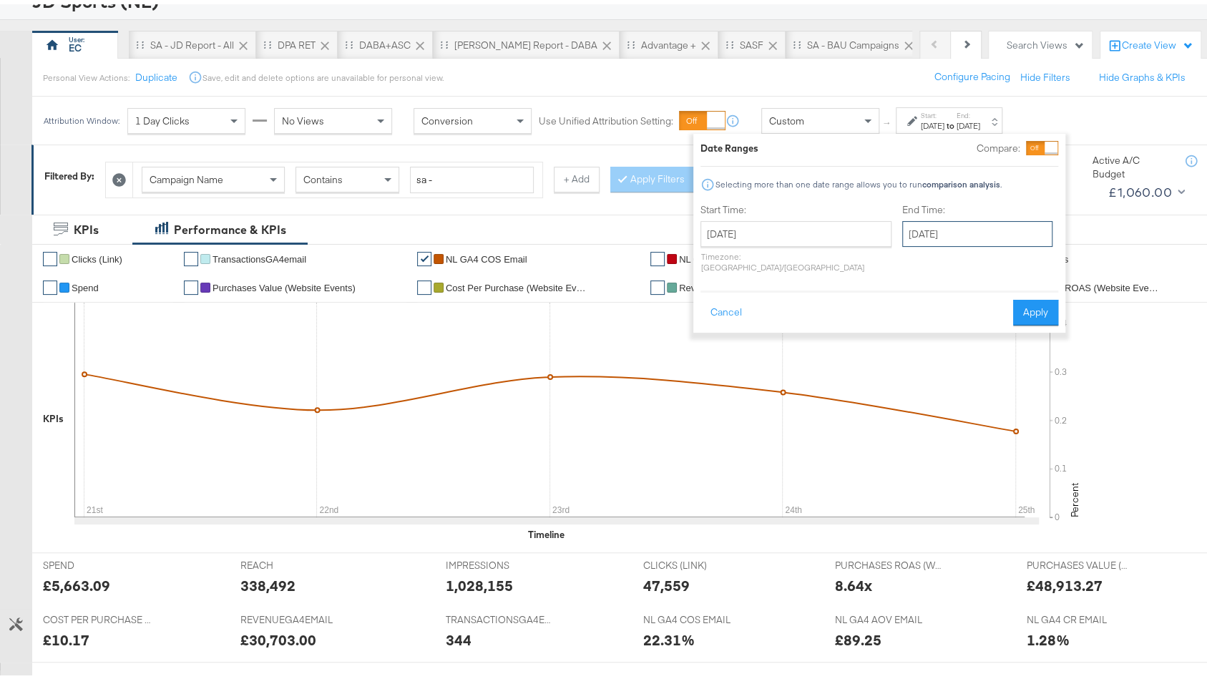
click at [937, 231] on input "September 25th 2025" at bounding box center [977, 230] width 150 height 26
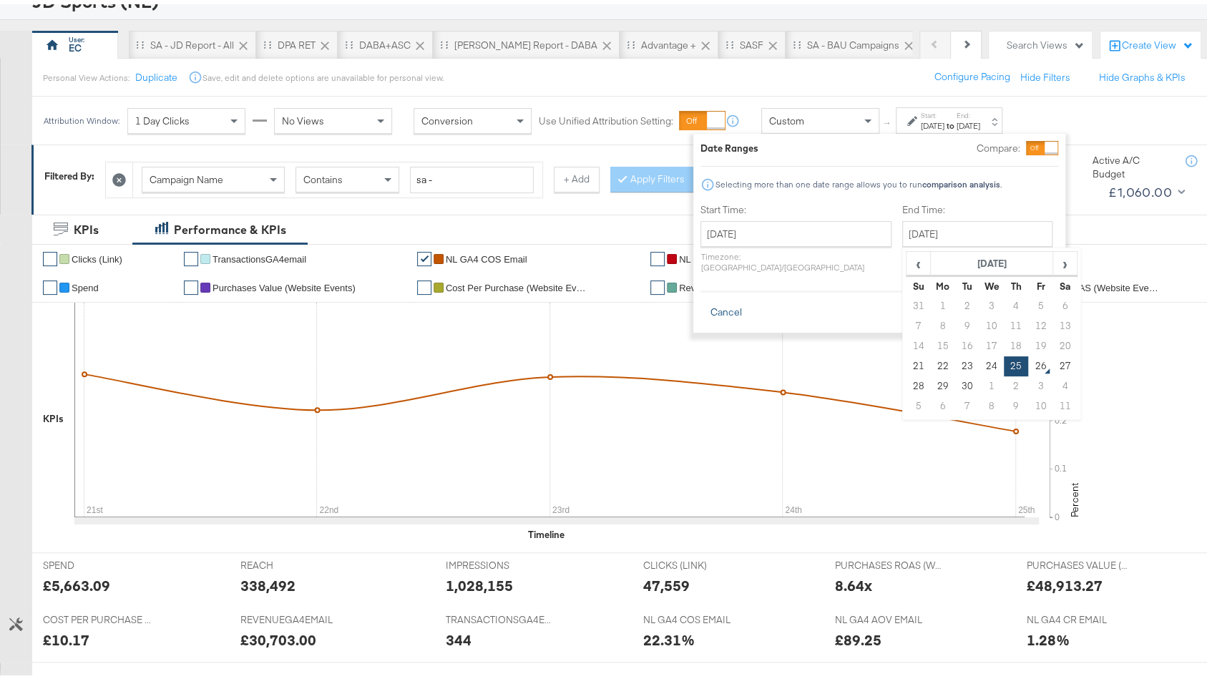
click at [704, 295] on button "Cancel" at bounding box center [726, 308] width 52 height 26
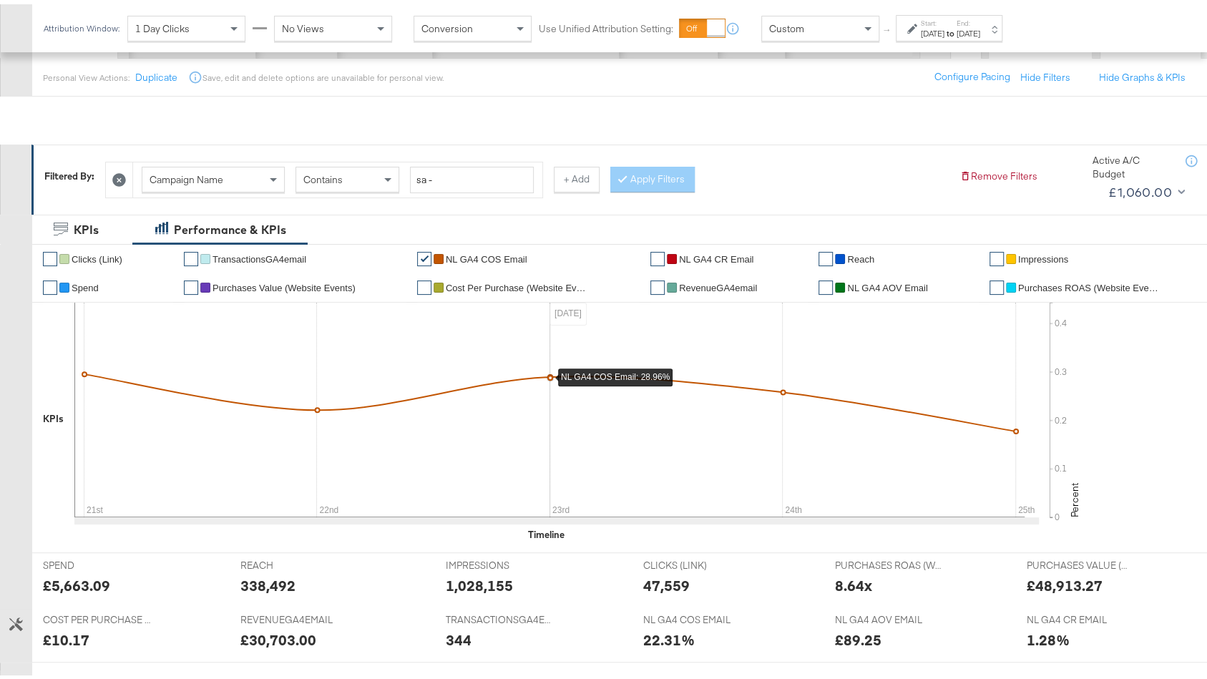
scroll to position [636, 0]
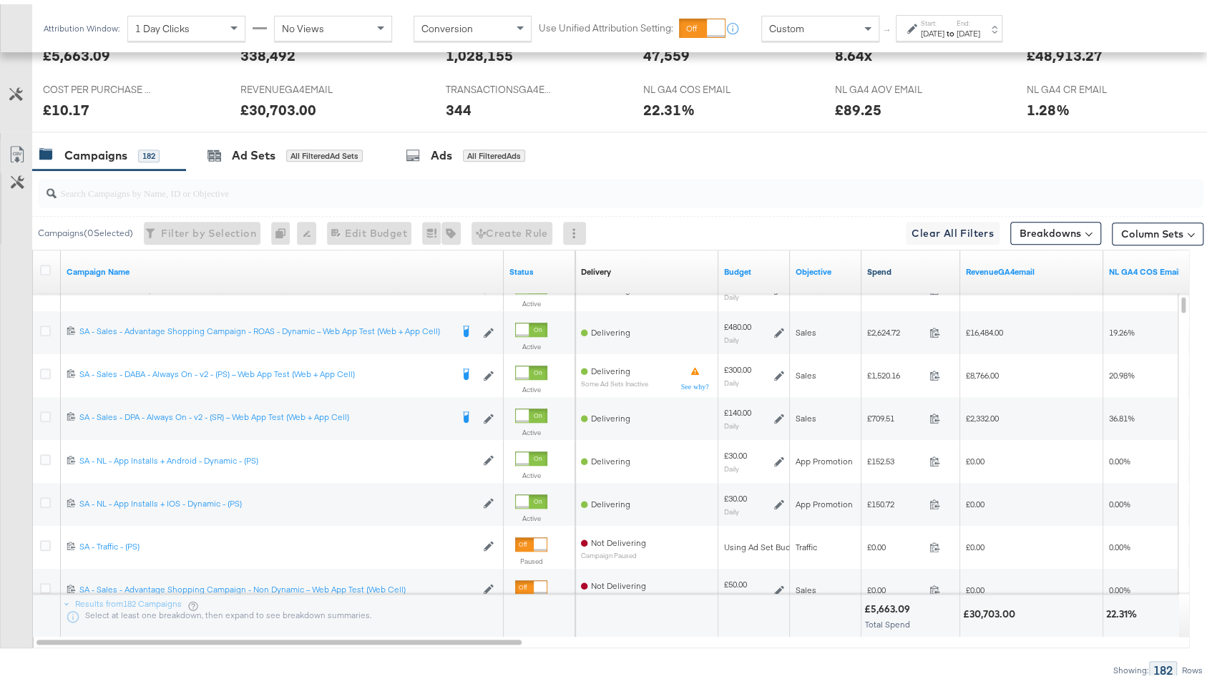
click at [912, 265] on link "Spend" at bounding box center [910, 267] width 87 height 11
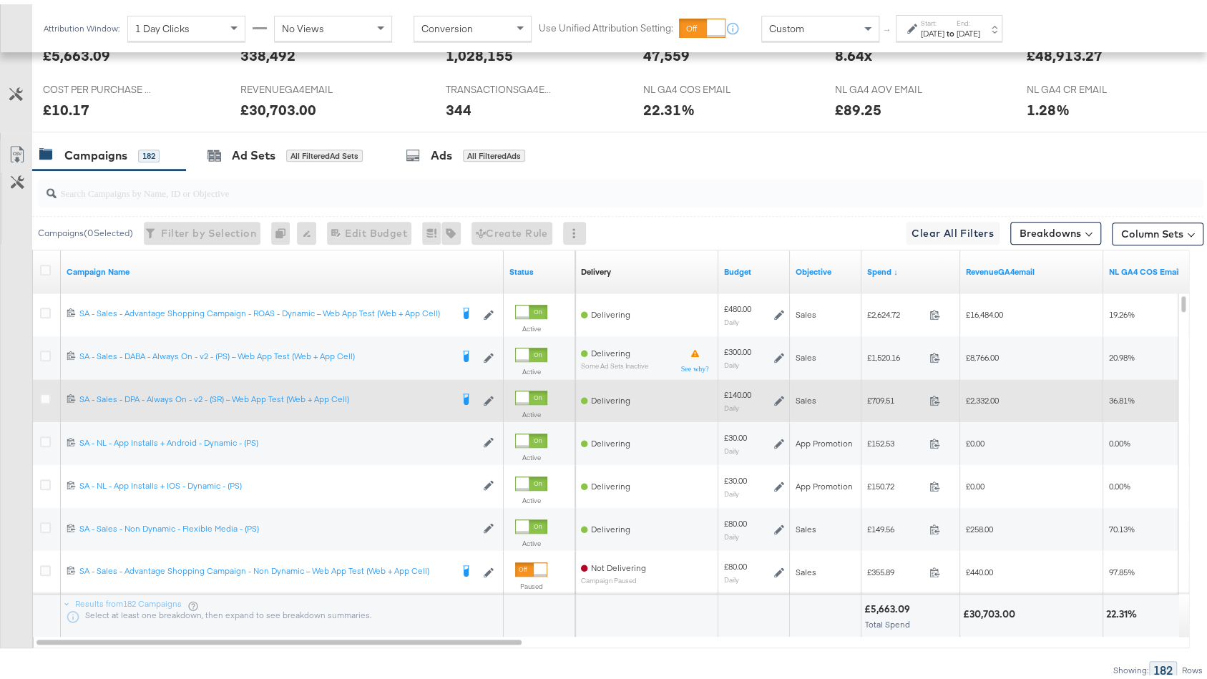
scroll to position [624, 0]
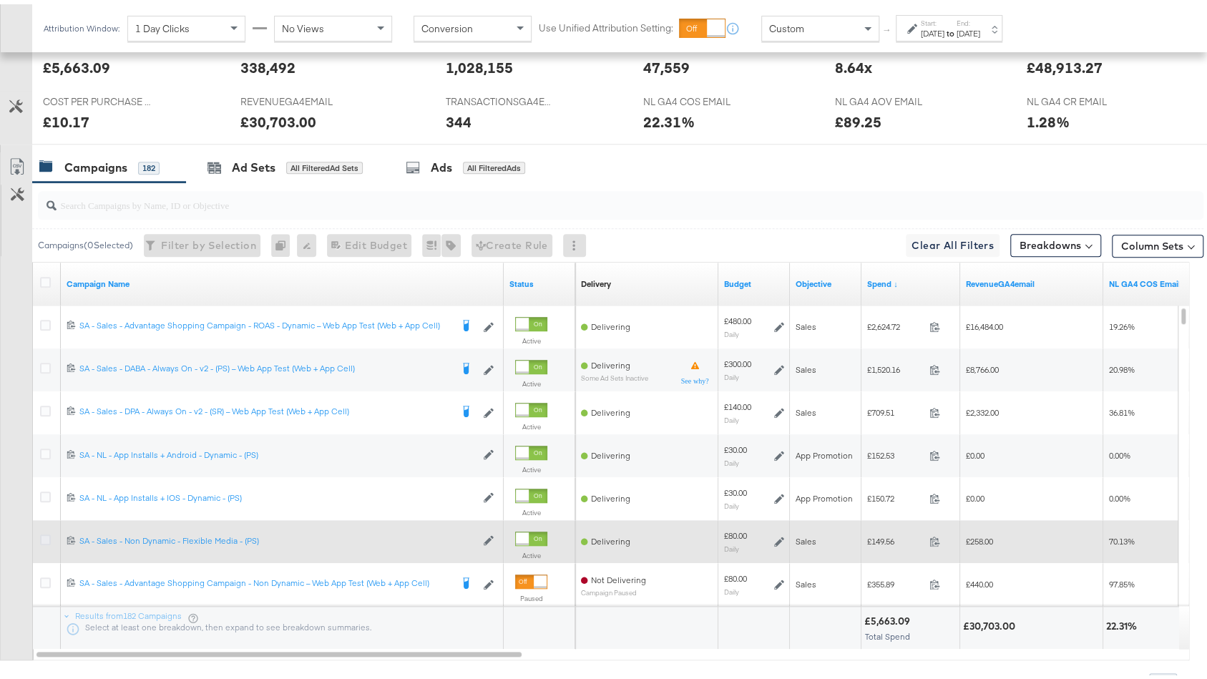
click at [44, 530] on icon at bounding box center [45, 535] width 11 height 11
click at [0, 0] on input "checkbox" at bounding box center [0, 0] width 0 height 0
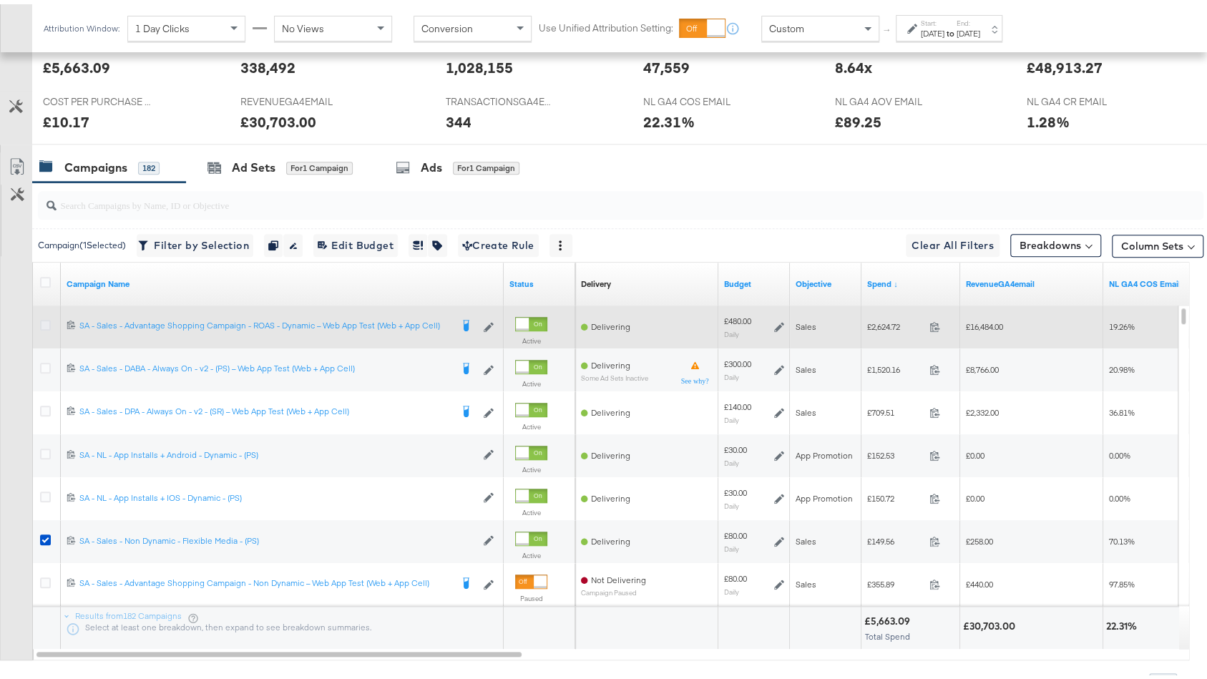
click at [49, 318] on icon at bounding box center [45, 321] width 11 height 11
click at [0, 0] on input "checkbox" at bounding box center [0, 0] width 0 height 0
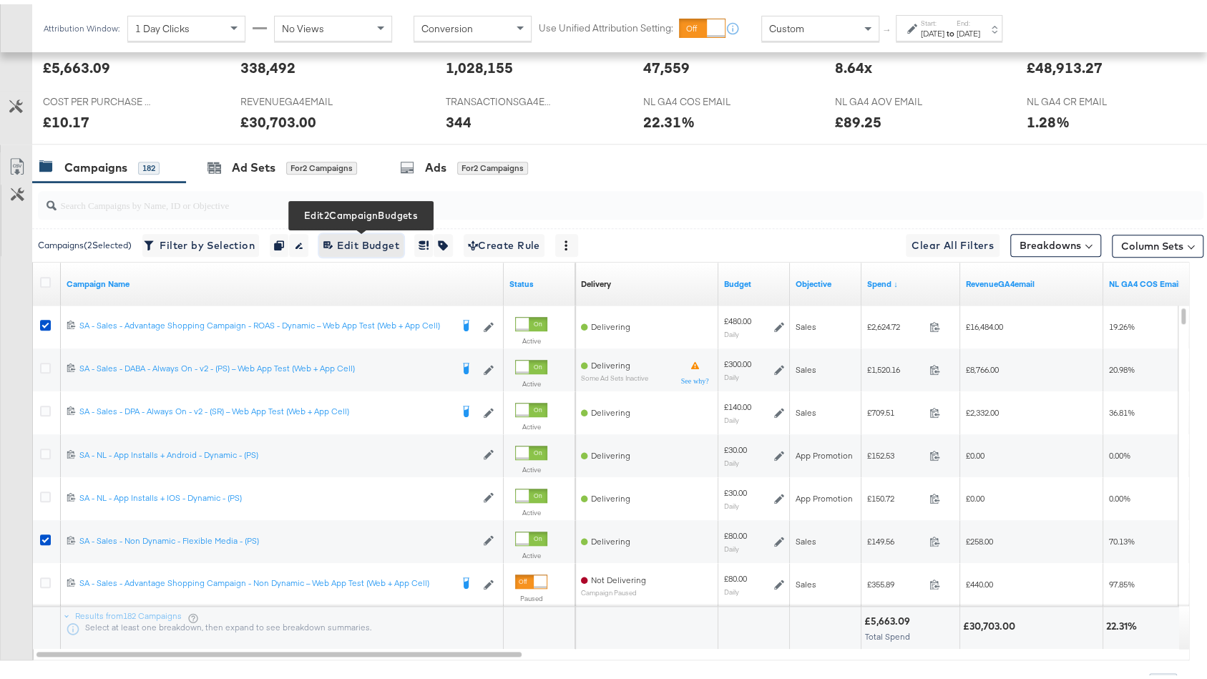
click at [358, 242] on span "Edit 2 Campaign Budgets Edit Budget" at bounding box center [361, 242] width 76 height 18
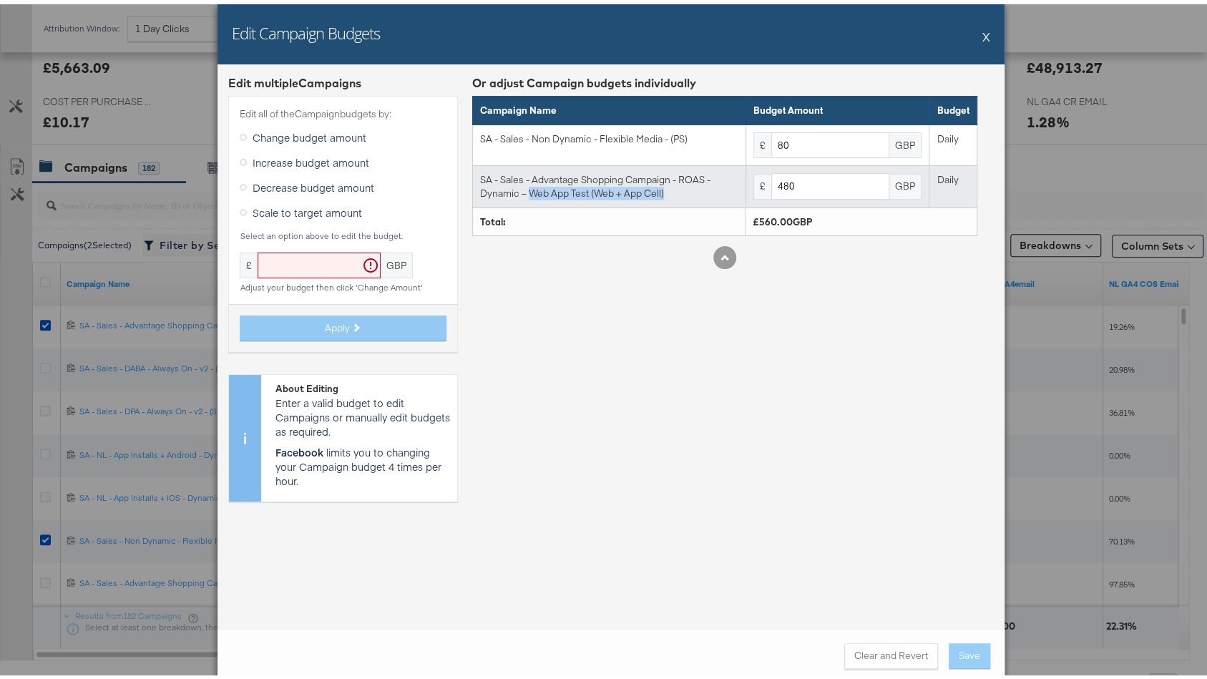
drag, startPoint x: 677, startPoint y: 190, endPoint x: 521, endPoint y: 190, distance: 156.0
click at [521, 190] on div "SA - Sales - Advantage Shopping Campaign - ROAS - Dynamic – Web App Test (Web +…" at bounding box center [609, 182] width 258 height 26
copy div "Web App Test (Web + App Cell)"
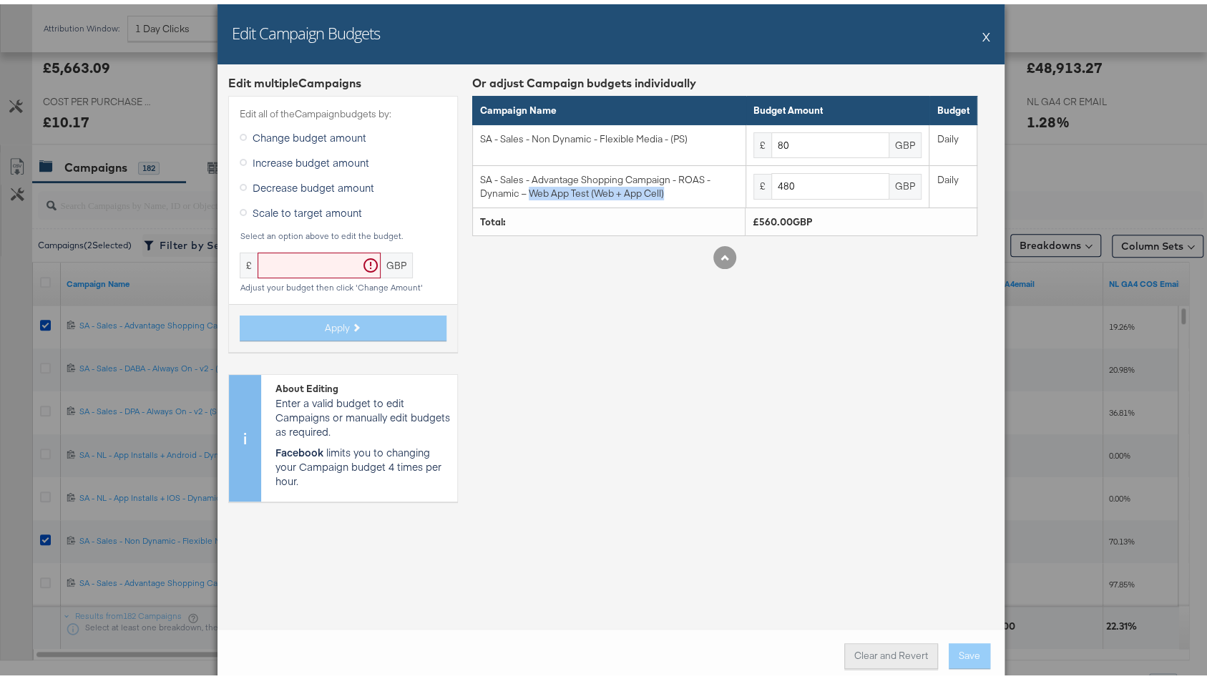
click at [874, 645] on button "Clear and Revert" at bounding box center [891, 652] width 94 height 26
click at [778, 457] on div "Or adjust Campaign budgets individually Campaign Name Budget Amount Budget SA -…" at bounding box center [724, 290] width 505 height 438
click at [982, 37] on button "X" at bounding box center [986, 32] width 8 height 29
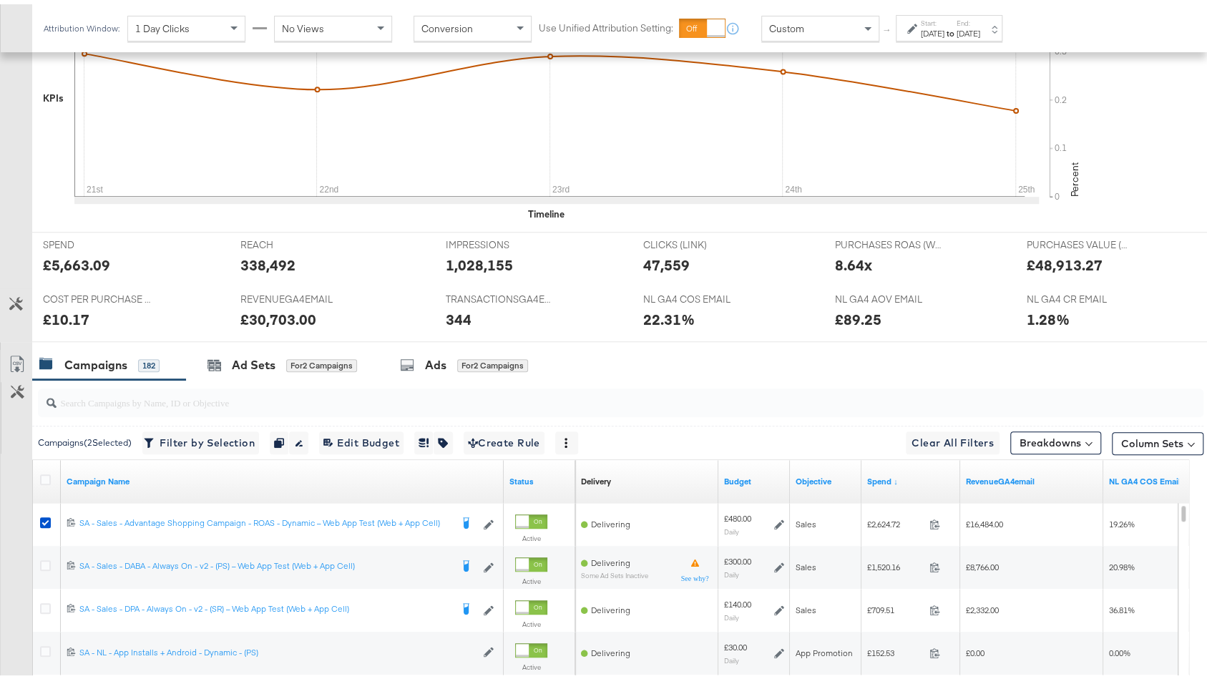
scroll to position [691, 0]
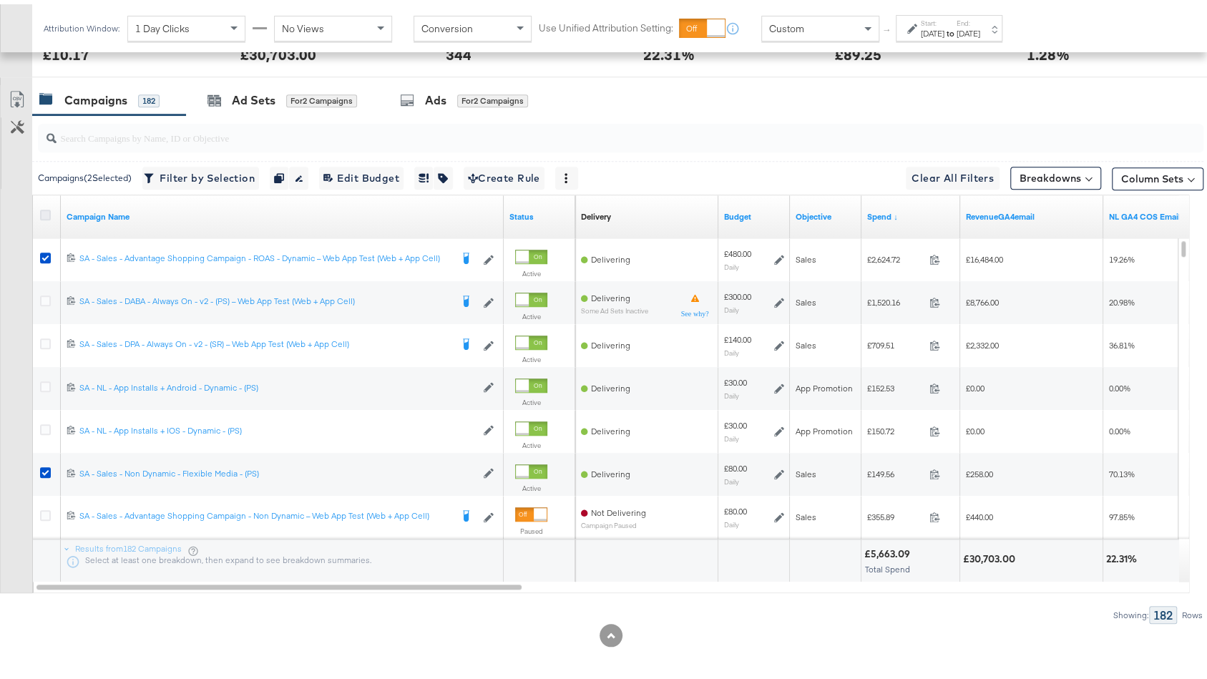
click at [44, 207] on icon at bounding box center [45, 210] width 11 height 11
click at [0, 0] on input "checkbox" at bounding box center [0, 0] width 0 height 0
click at [44, 207] on icon at bounding box center [45, 210] width 11 height 11
click at [0, 0] on input "checkbox" at bounding box center [0, 0] width 0 height 0
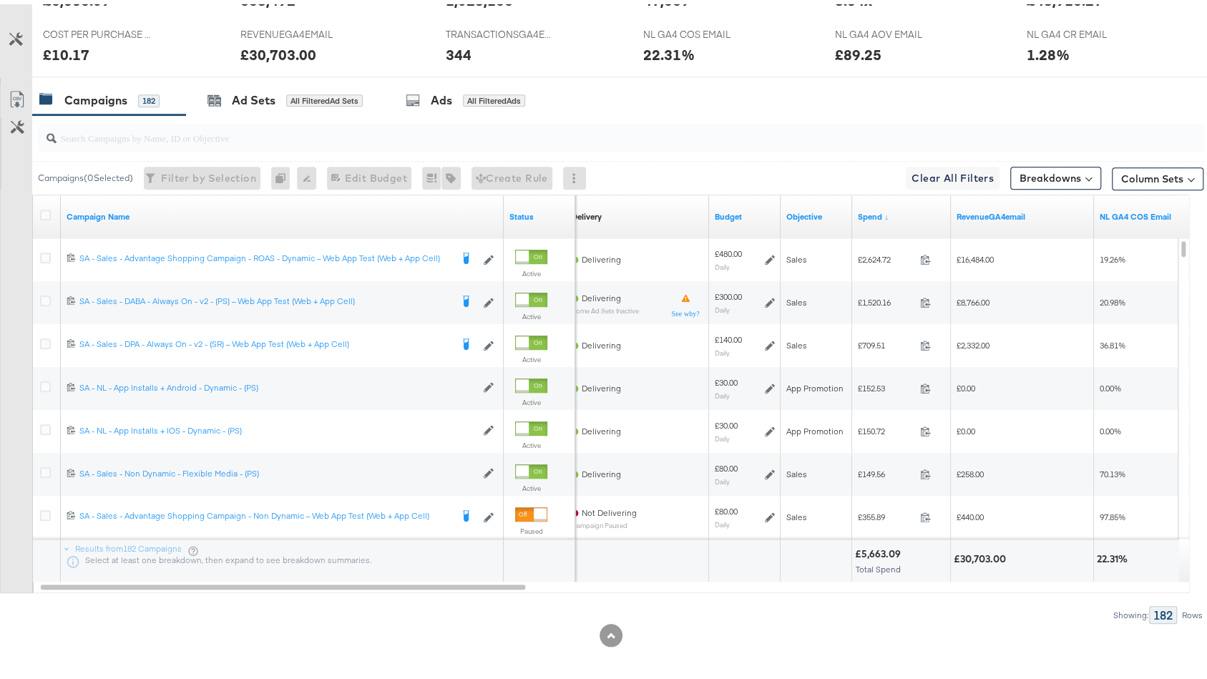
scroll to position [0, 0]
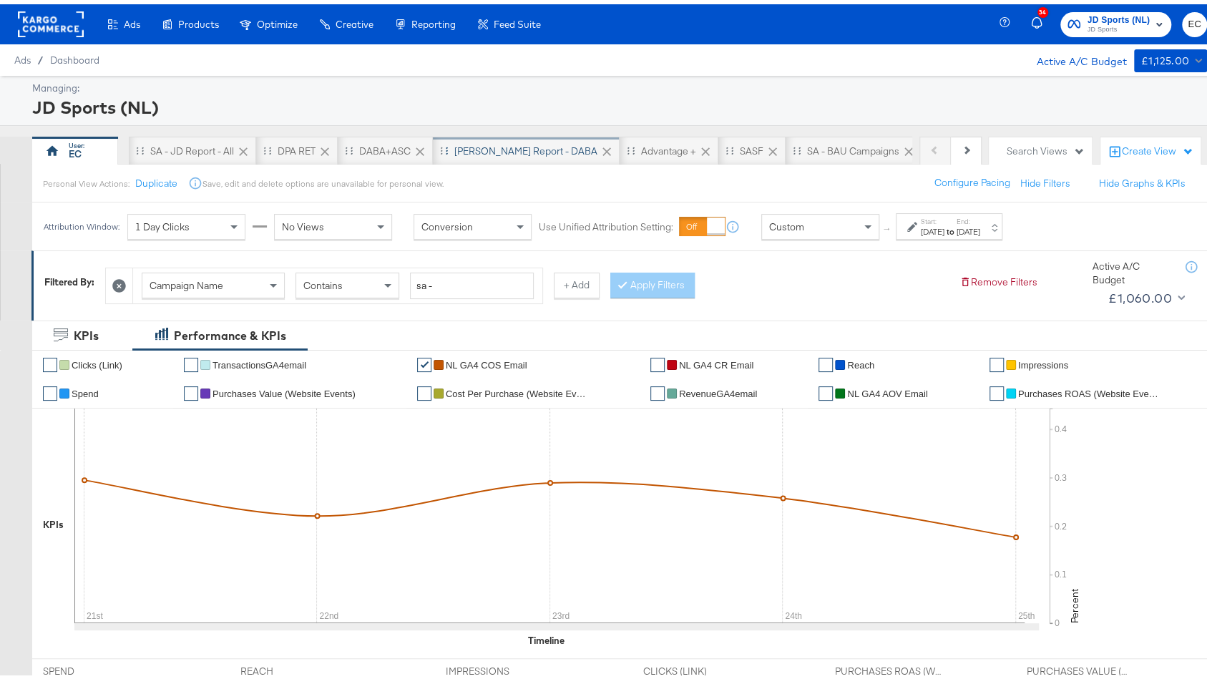
click at [481, 140] on div "[PERSON_NAME] Report - DABA" at bounding box center [525, 147] width 143 height 14
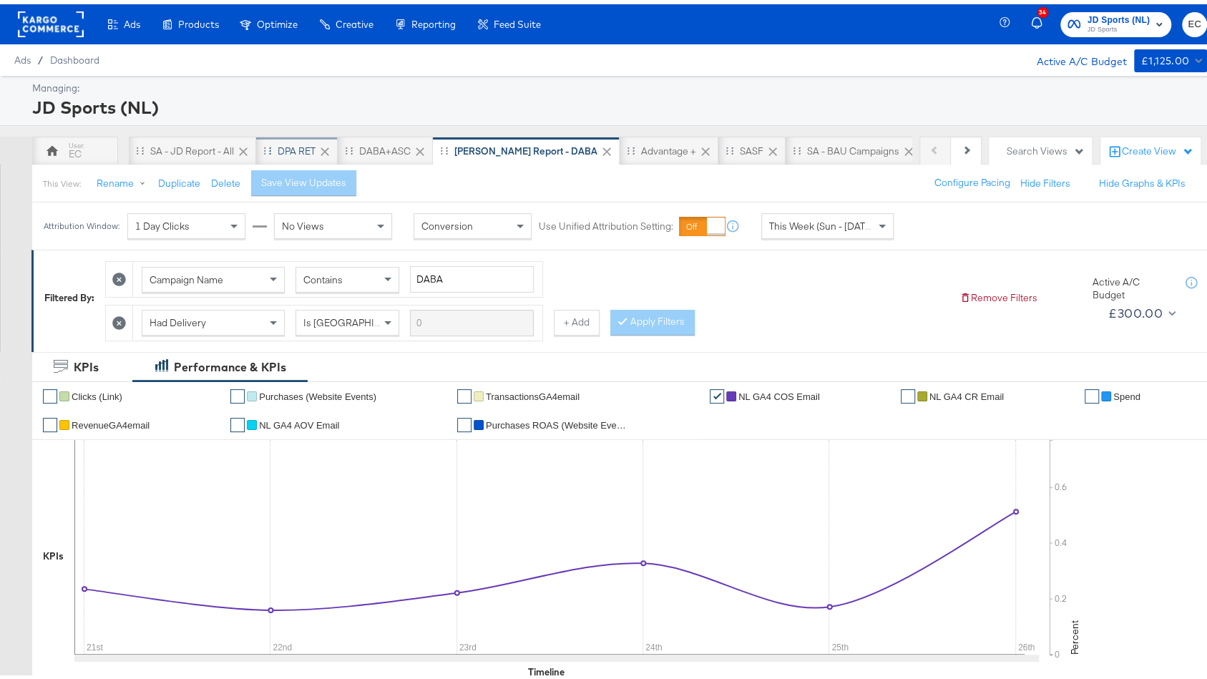
click at [303, 145] on div "DPA RET" at bounding box center [297, 147] width 38 height 14
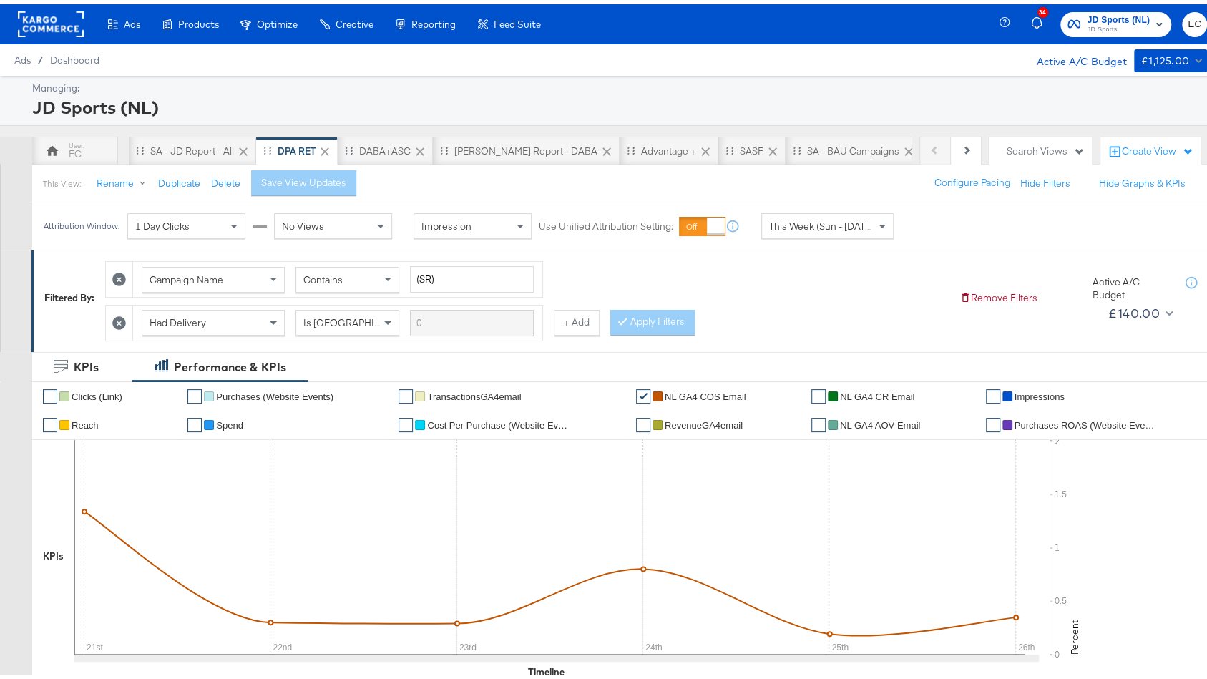
click at [1095, 8] on button "JD Sports (NL) JD Sports" at bounding box center [1116, 20] width 112 height 25
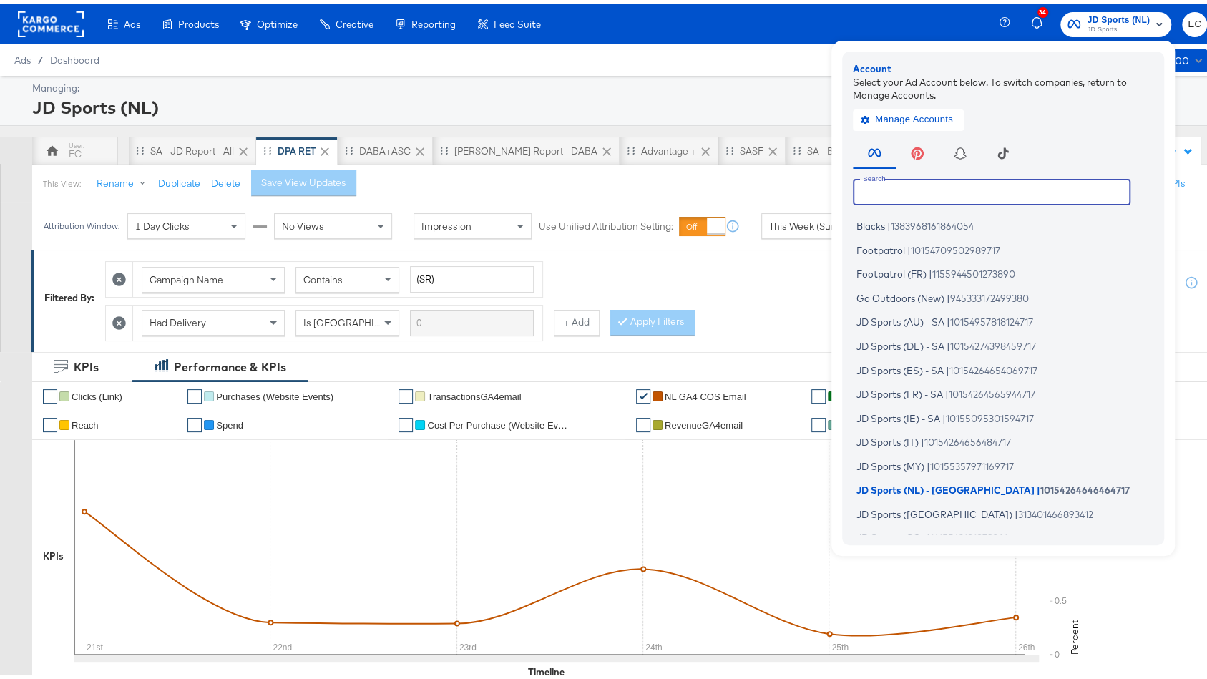
click at [905, 179] on input "text" at bounding box center [992, 188] width 278 height 26
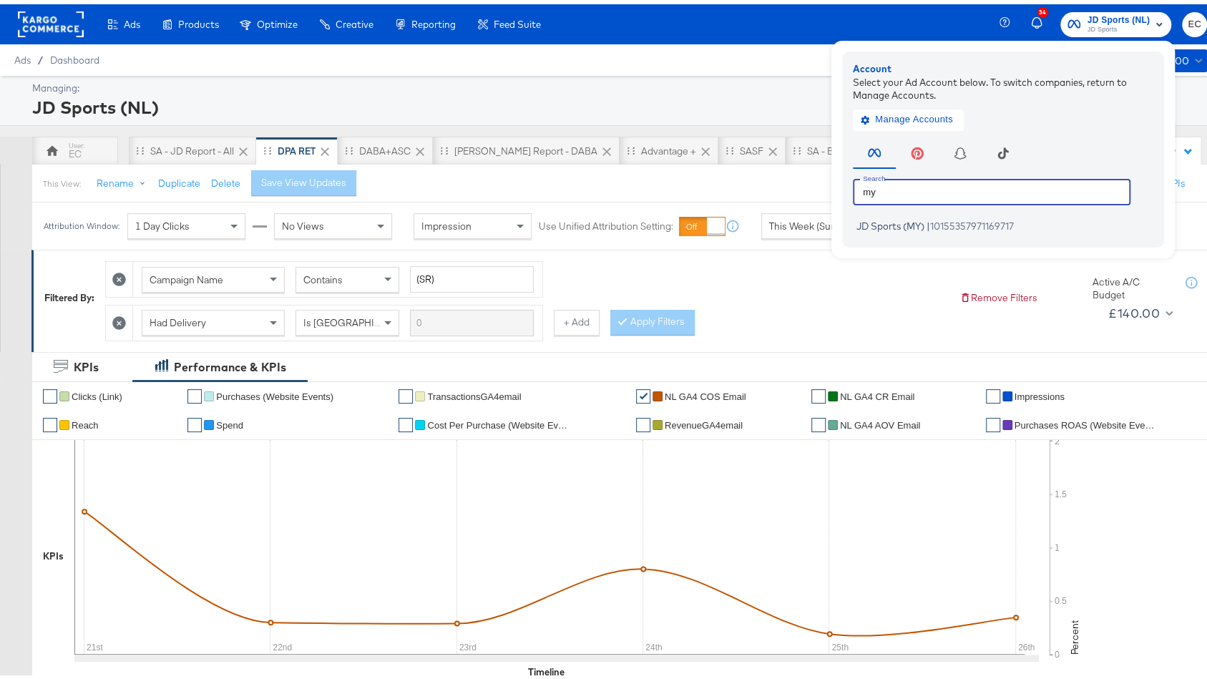
type input "my"
click at [941, 217] on span "10155357971169717" at bounding box center [972, 221] width 84 height 11
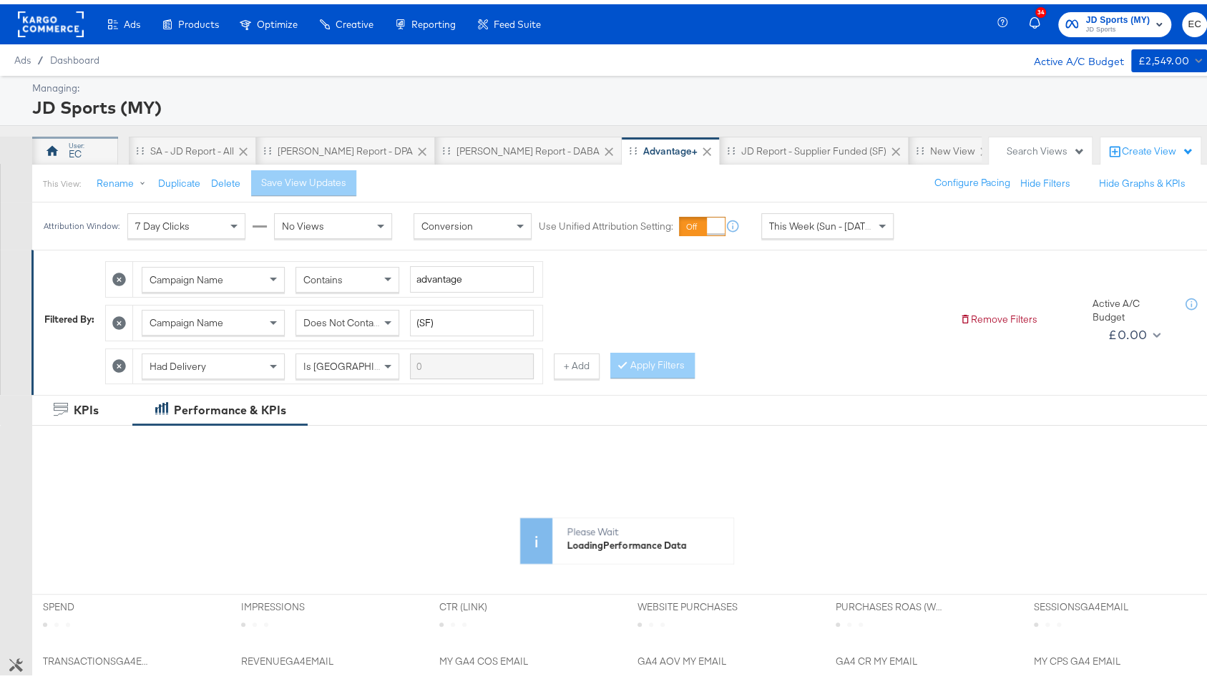
click at [85, 152] on div "EC" at bounding box center [75, 146] width 86 height 29
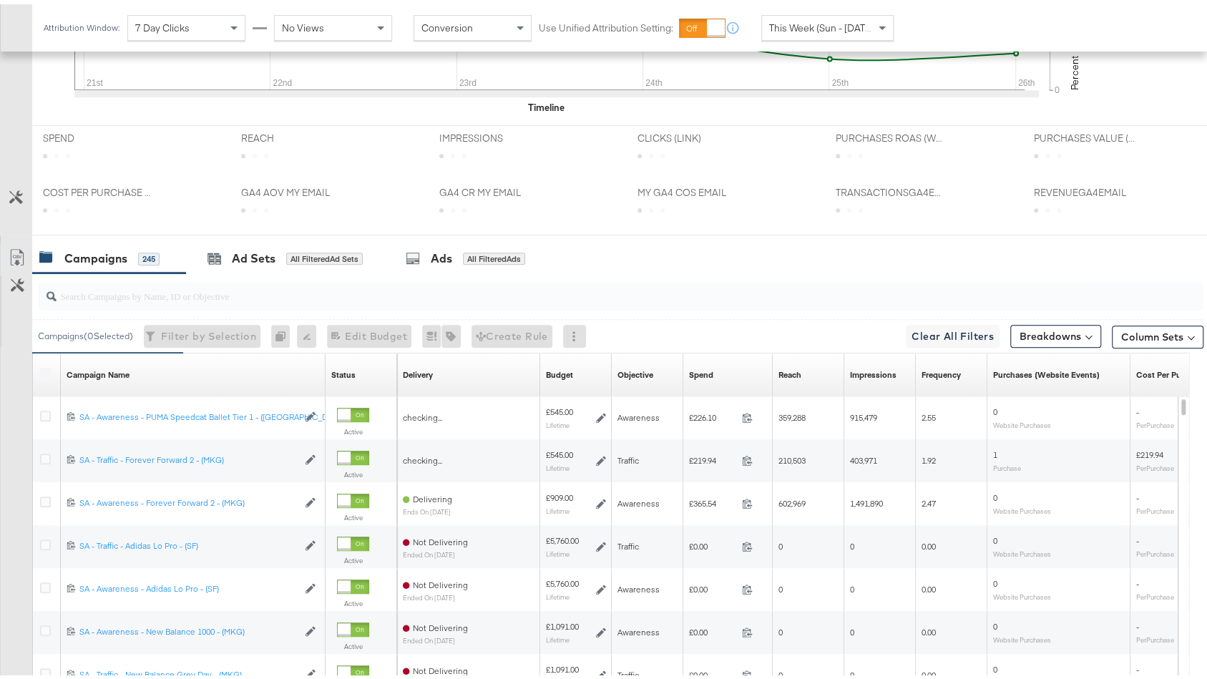
scroll to position [630, 0]
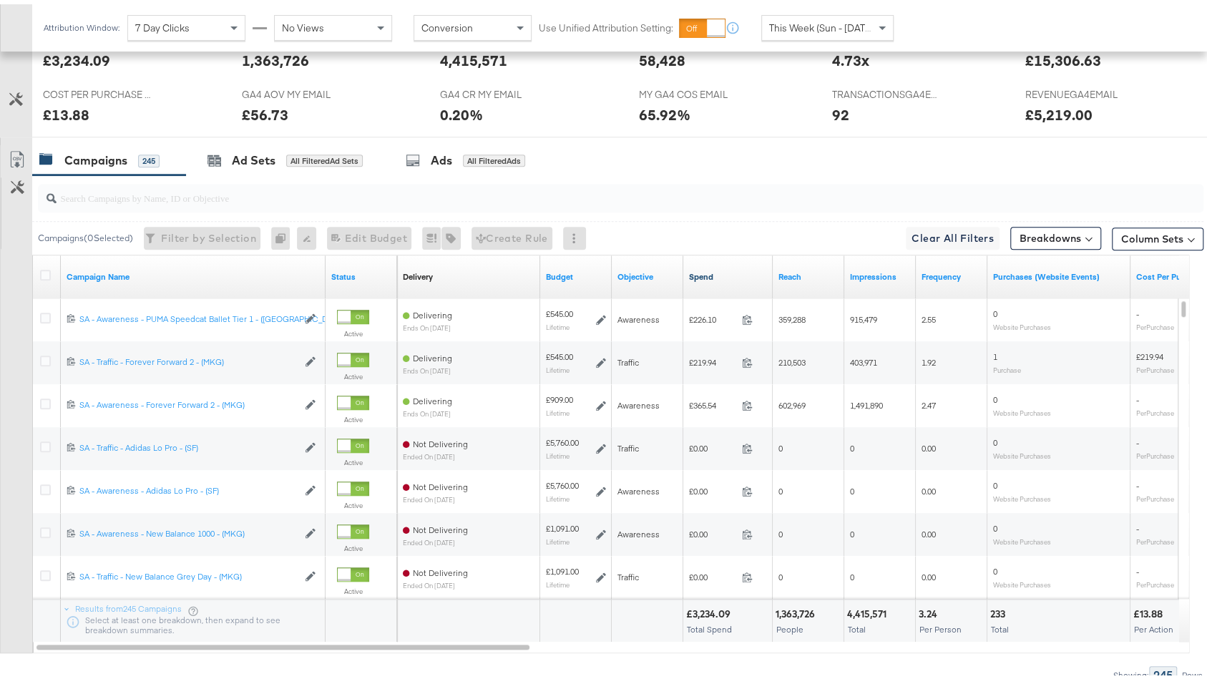
click at [728, 273] on link "Spend" at bounding box center [728, 272] width 78 height 11
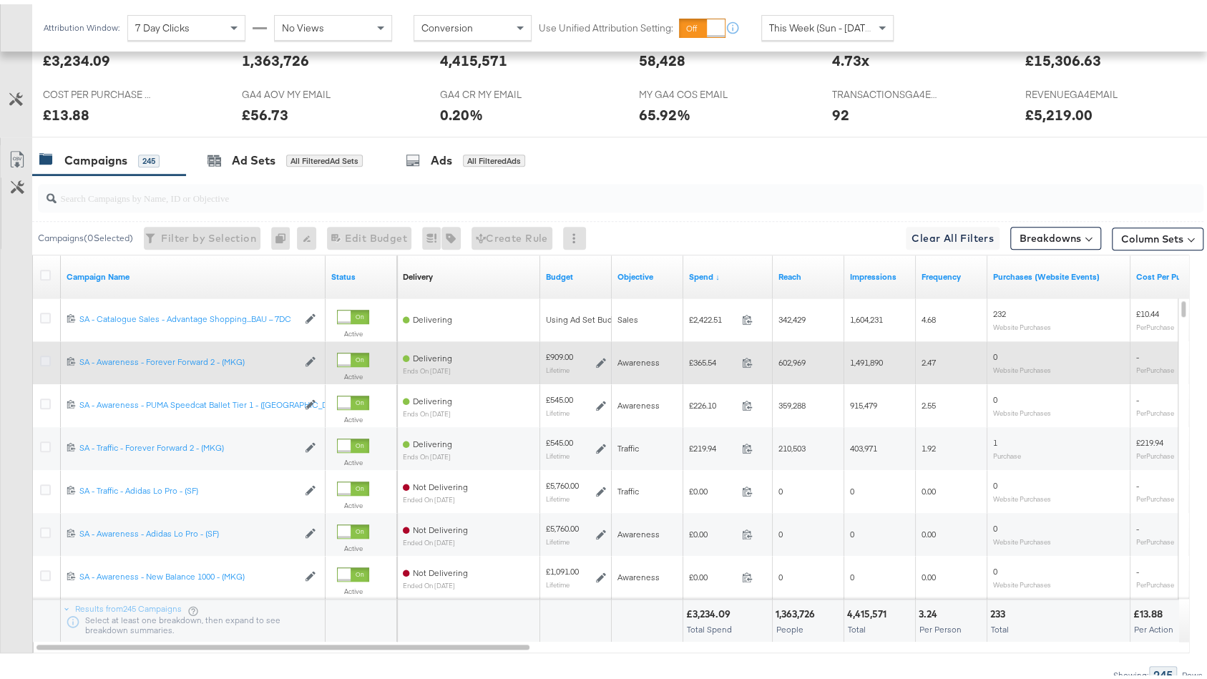
click at [43, 356] on icon at bounding box center [45, 356] width 11 height 11
click at [0, 0] on input "checkbox" at bounding box center [0, 0] width 0 height 0
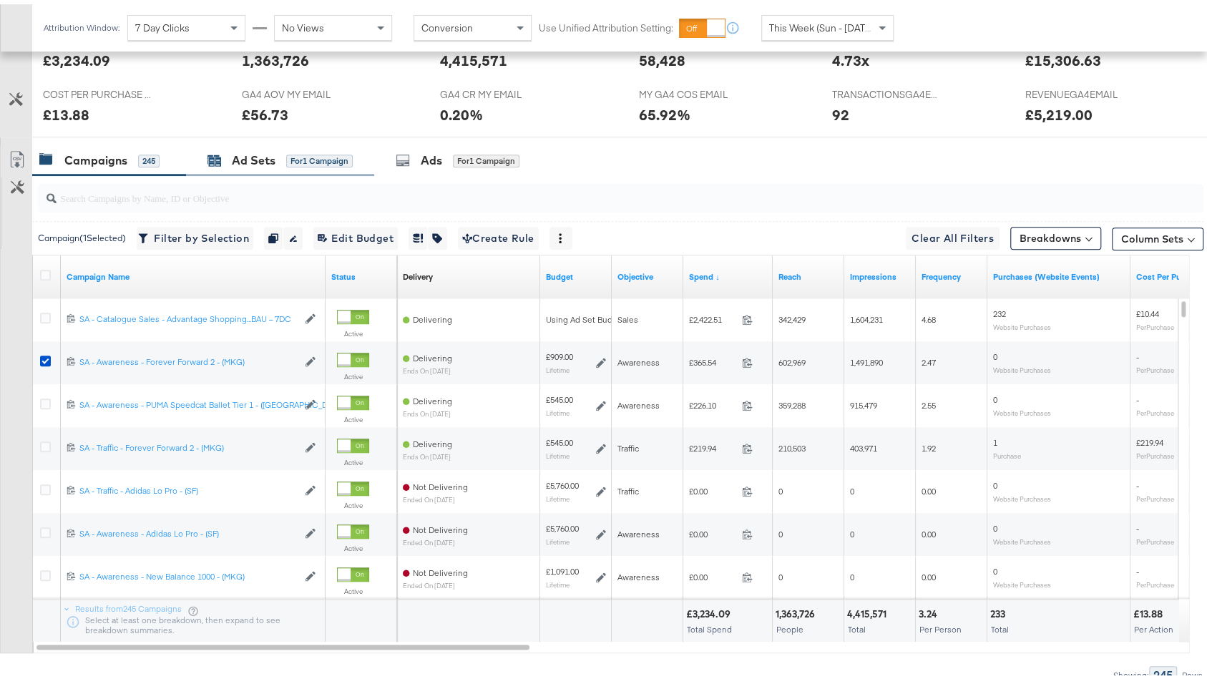
click at [300, 152] on div "for 1 Campaign" at bounding box center [319, 156] width 67 height 13
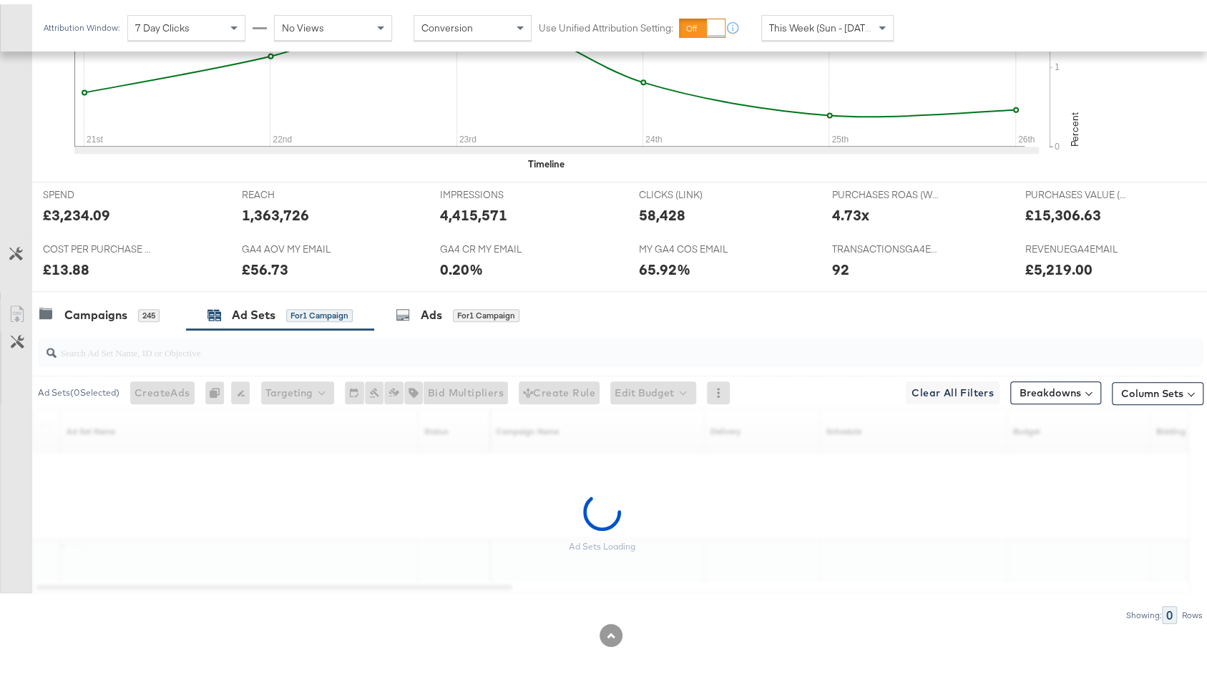
scroll to position [433, 0]
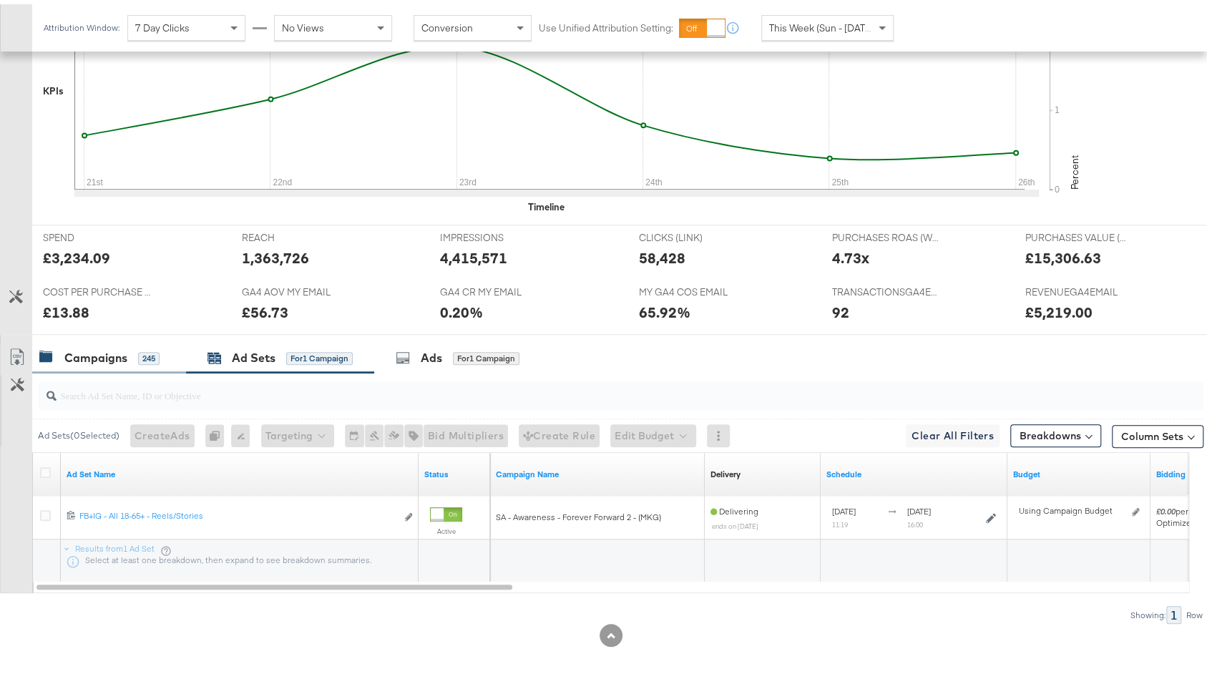
click at [110, 347] on div "Campaigns" at bounding box center [95, 354] width 63 height 16
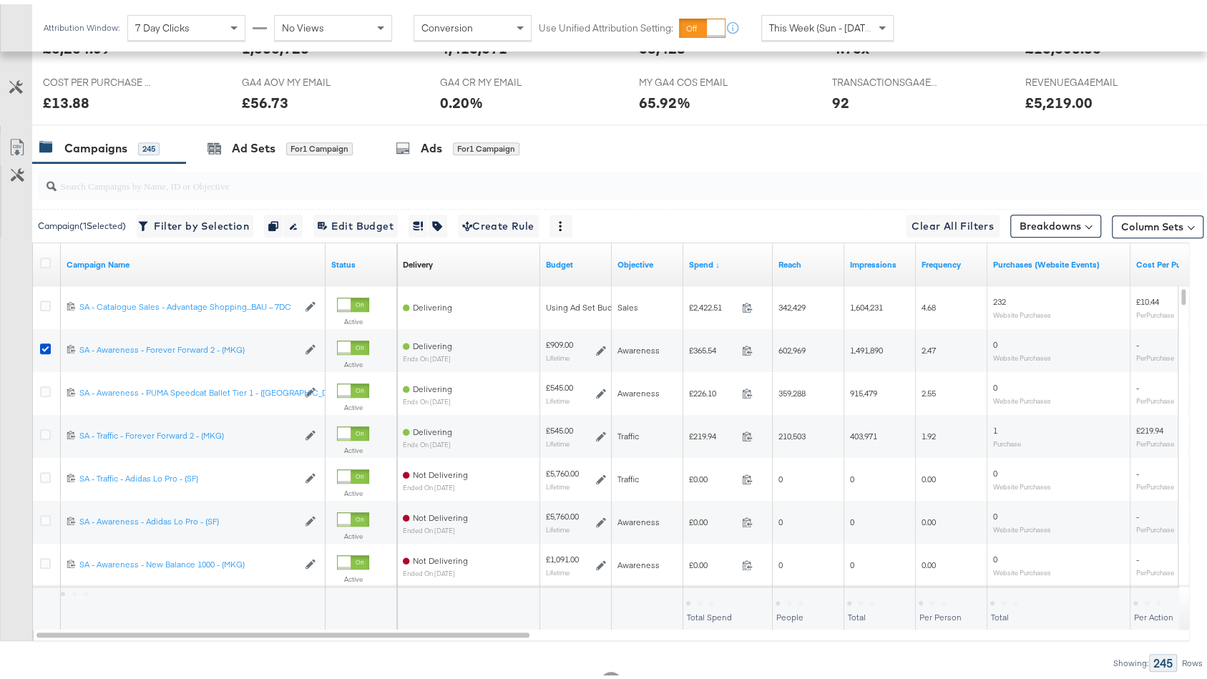
scroll to position [655, 0]
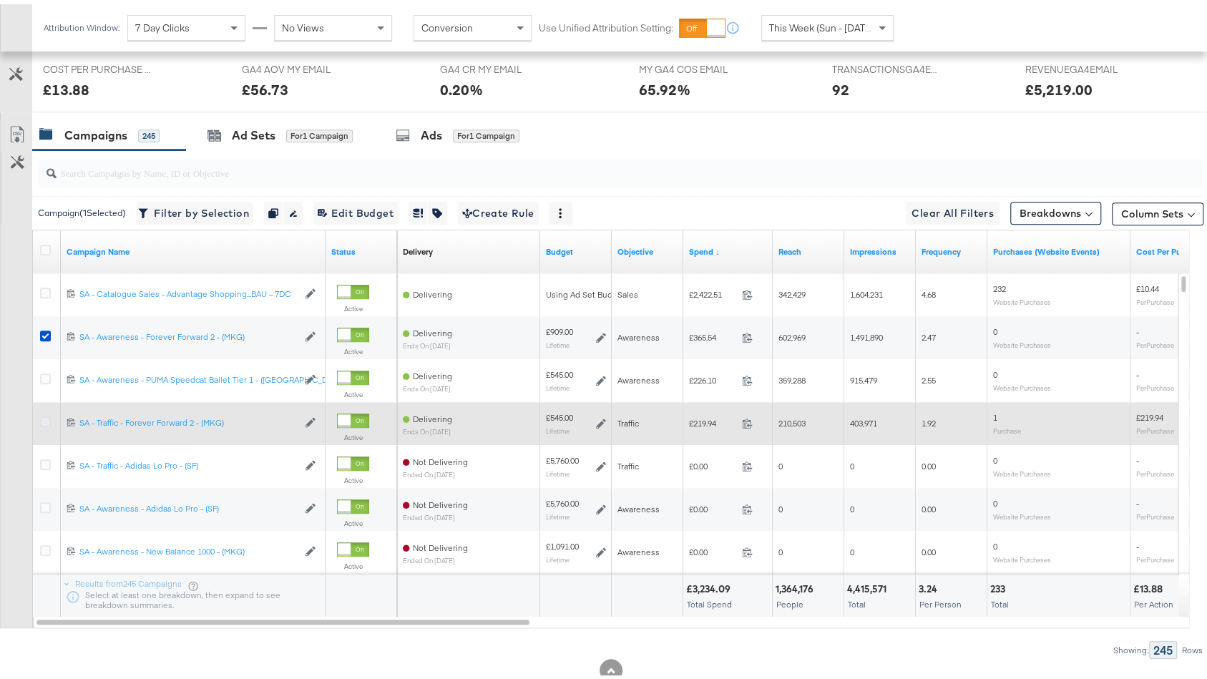
click at [43, 416] on icon at bounding box center [45, 417] width 11 height 11
click at [0, 0] on input "checkbox" at bounding box center [0, 0] width 0 height 0
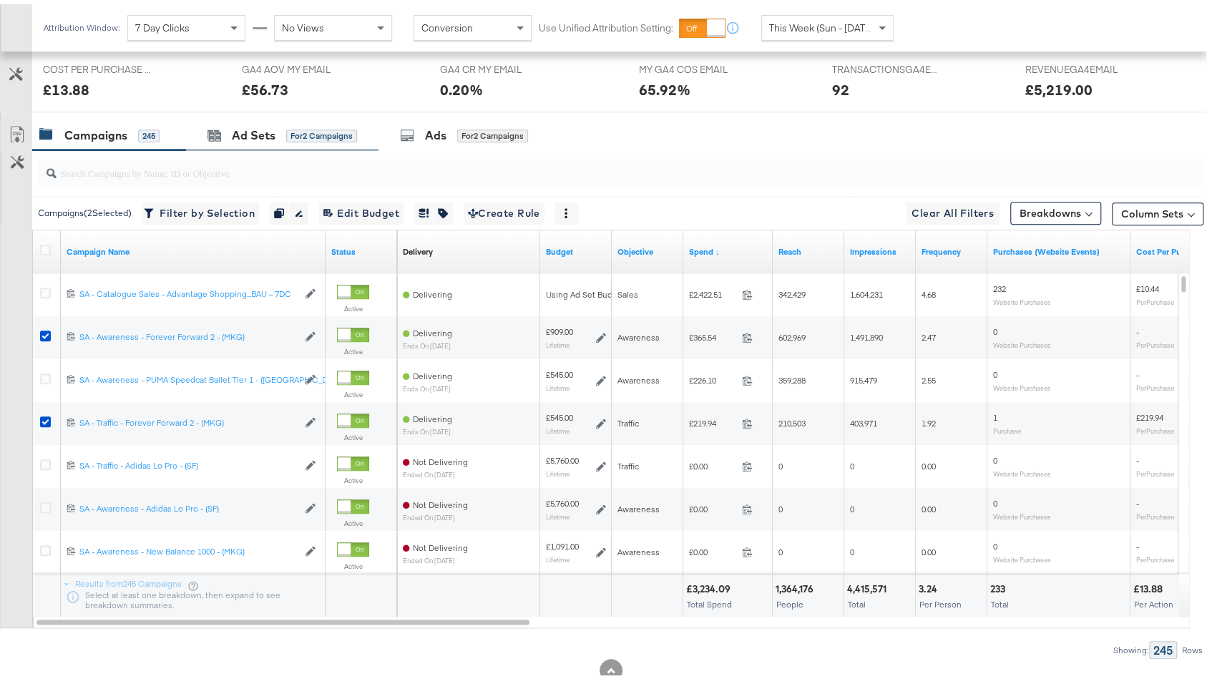
click at [299, 137] on div "Ad Sets for 2 Campaigns" at bounding box center [282, 131] width 192 height 31
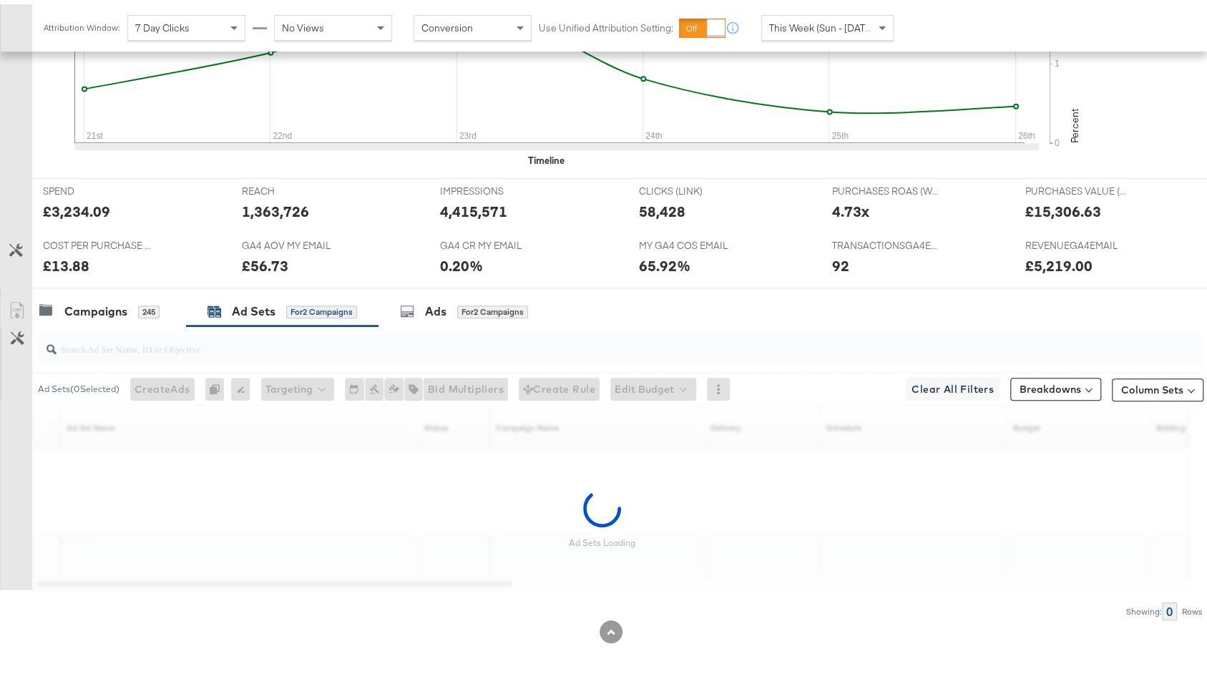
scroll to position [476, 0]
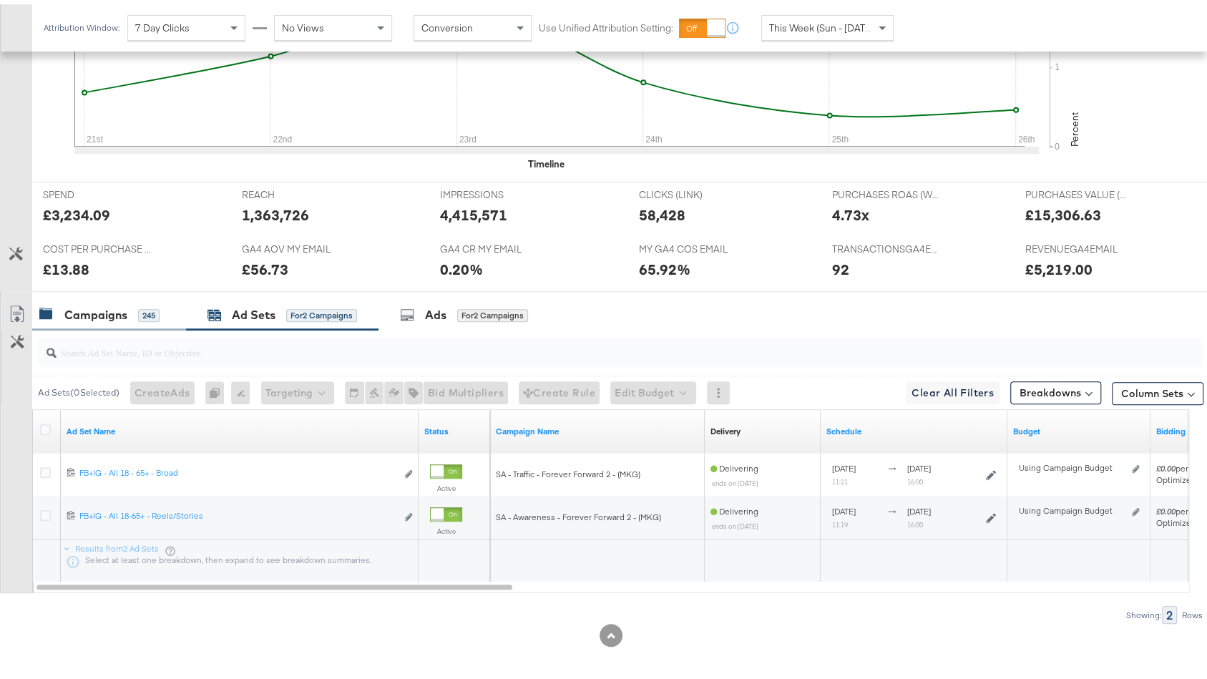
click at [125, 310] on div "Campaigns" at bounding box center [95, 311] width 63 height 16
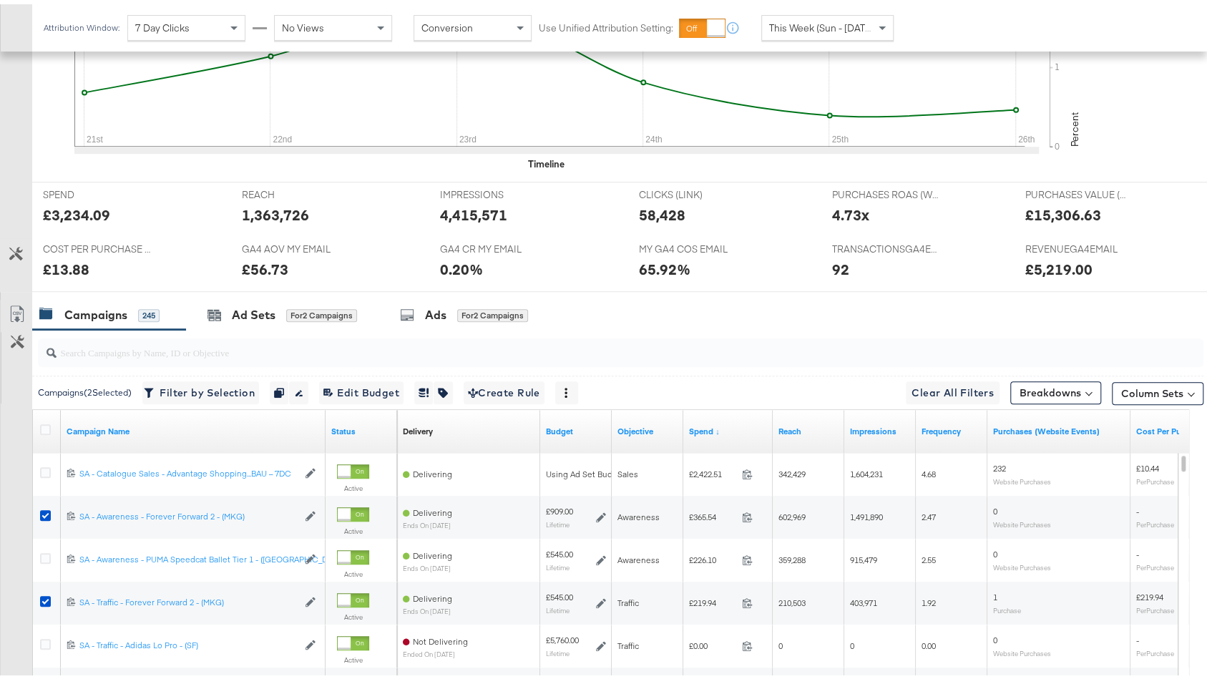
scroll to position [655, 0]
